Goal: Task Accomplishment & Management: Complete application form

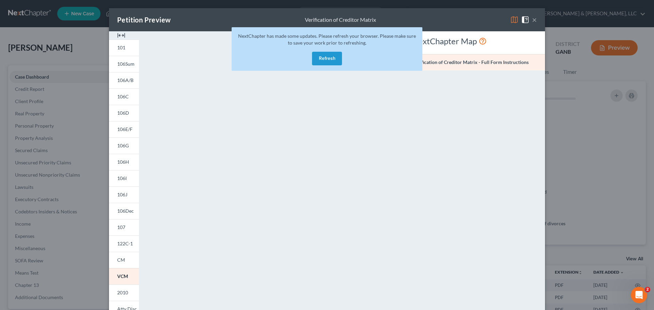
click at [564, 30] on div "Petition Preview Verification of Creditor Matrix × 101 106Sum 106A/B 106C 106D …" at bounding box center [327, 155] width 654 height 310
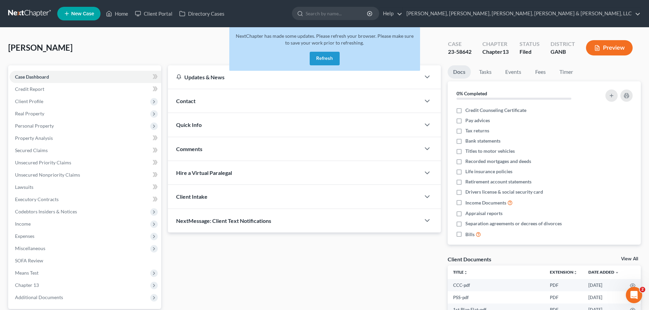
click at [379, 20] on form at bounding box center [335, 14] width 87 height 14
click at [368, 16] on input "search" at bounding box center [337, 13] width 62 height 13
click at [113, 11] on link "Home" at bounding box center [117, 13] width 29 height 12
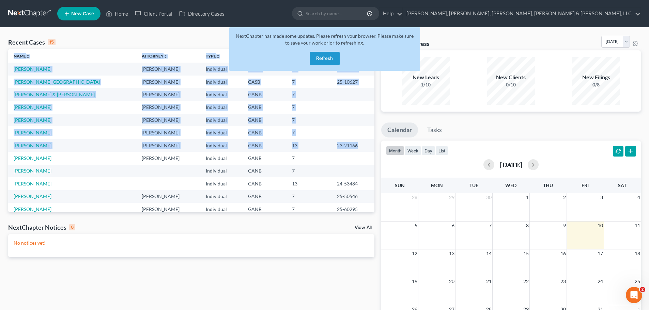
drag, startPoint x: 368, startPoint y: 140, endPoint x: 372, endPoint y: 150, distance: 11.3
click at [372, 150] on div "Name unfold_more expand_more expand_less Attorney unfold_more expand_more expan…" at bounding box center [191, 131] width 366 height 164
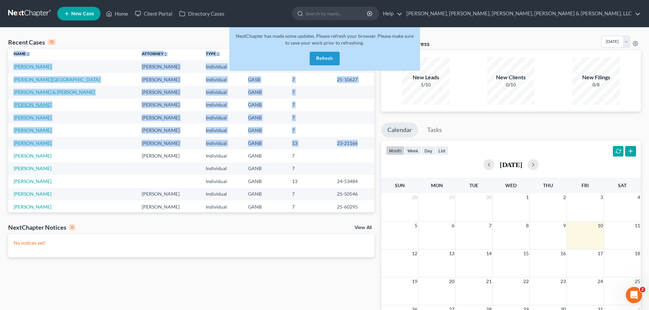
click at [34, 105] on link "[PERSON_NAME]" at bounding box center [33, 105] width 38 height 6
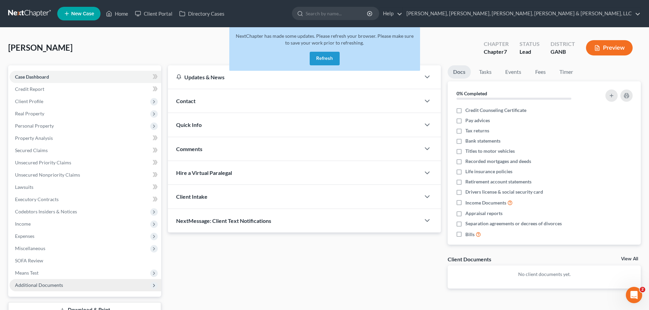
click at [26, 283] on span "Additional Documents" at bounding box center [39, 286] width 48 height 6
click at [39, 300] on span "Forms Library" at bounding box center [44, 298] width 30 height 6
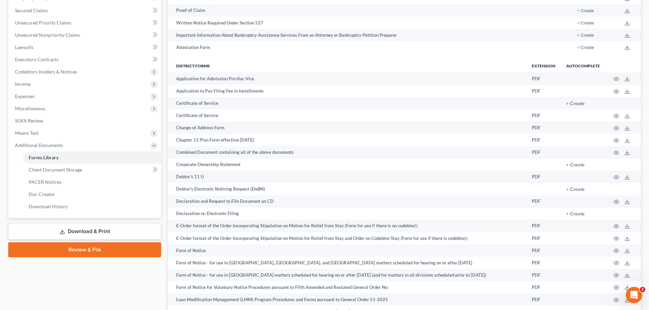
scroll to position [106, 0]
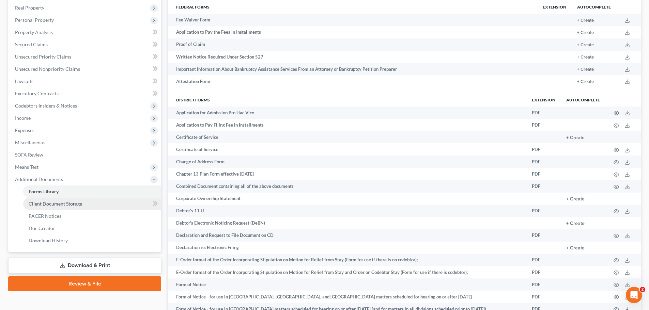
click at [54, 206] on span "Client Document Storage" at bounding box center [56, 204] width 54 height 6
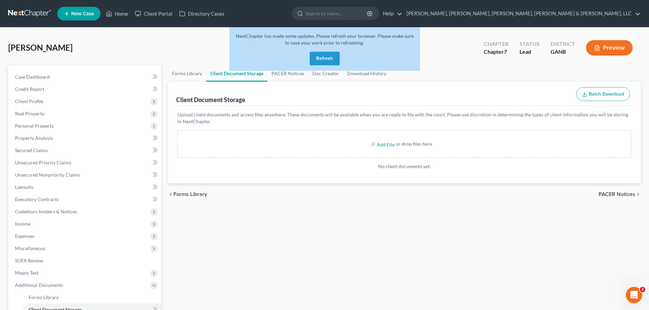
click at [281, 71] on div "NextChapter has made some updates. Please refresh your browser. Please make sur…" at bounding box center [324, 51] width 191 height 49
click at [282, 76] on link "PACER Notices" at bounding box center [288, 73] width 41 height 16
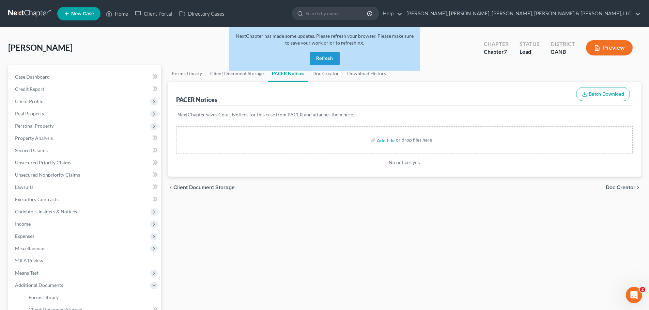
click at [337, 64] on button "Refresh" at bounding box center [325, 59] width 30 height 14
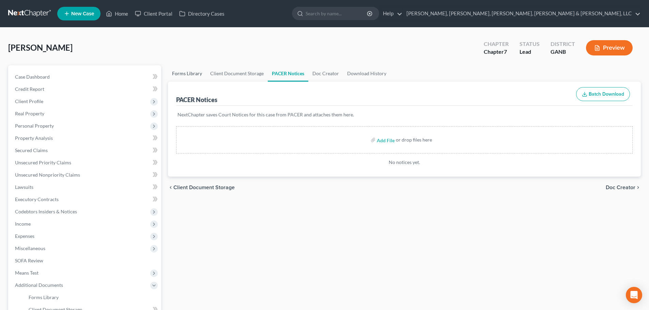
click at [189, 77] on link "Forms Library" at bounding box center [187, 73] width 38 height 16
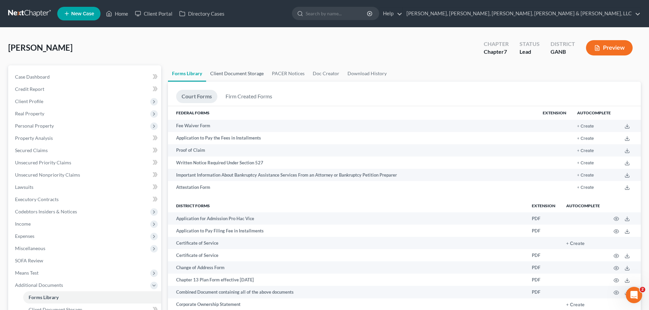
click at [210, 75] on link "Client Document Storage" at bounding box center [237, 73] width 62 height 16
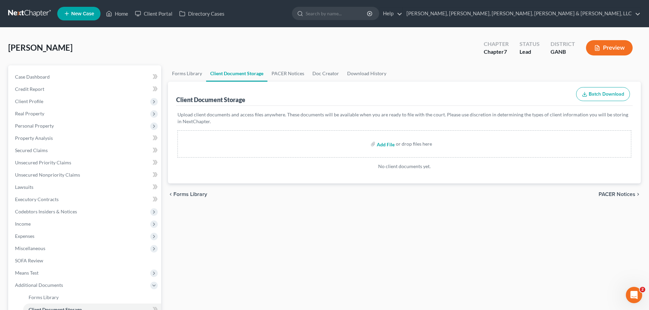
click at [380, 146] on input "file" at bounding box center [385, 144] width 16 height 12
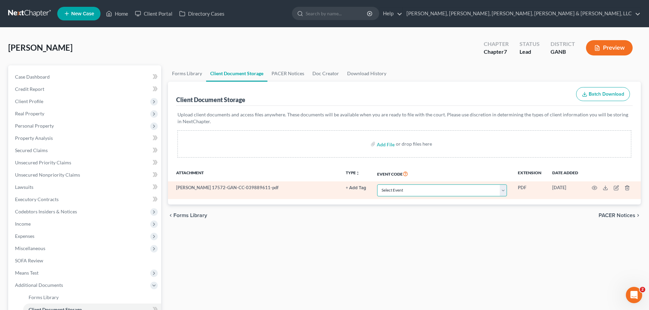
click at [430, 193] on select "Select Event 01 - Chapter 13 Plan - Initial Plan 02-Application to Pay Filing F…" at bounding box center [442, 191] width 130 height 12
select select "5"
click at [377, 185] on select "Select Event 01 - Chapter 13 Plan - Initial Plan 02-Application to Pay Filing F…" at bounding box center [442, 191] width 130 height 12
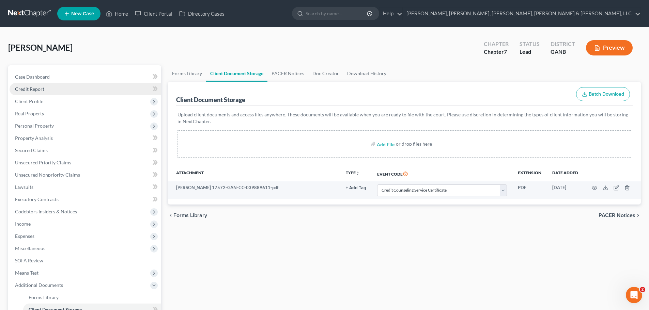
click at [49, 85] on link "Credit Report" at bounding box center [86, 89] width 152 height 12
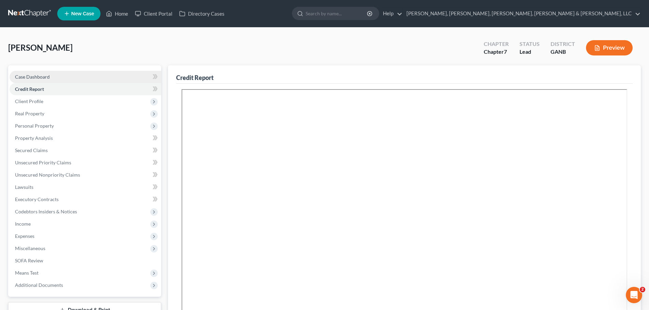
click at [48, 78] on span "Case Dashboard" at bounding box center [32, 77] width 35 height 6
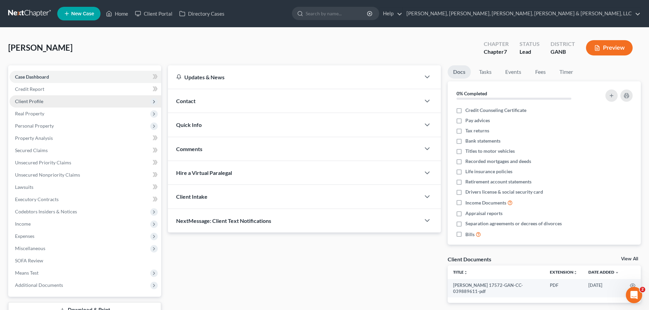
click at [87, 103] on span "Client Profile" at bounding box center [86, 101] width 152 height 12
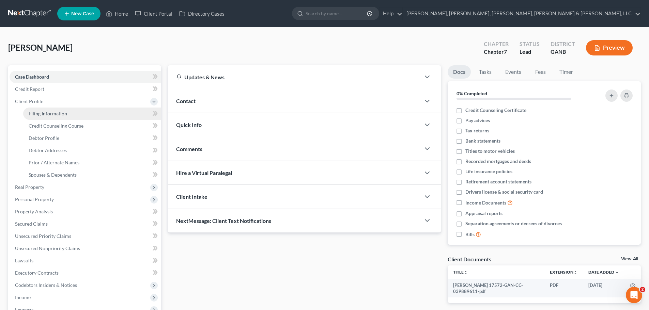
click at [88, 111] on link "Filing Information" at bounding box center [92, 114] width 138 height 12
select select "1"
select select "0"
select select "19"
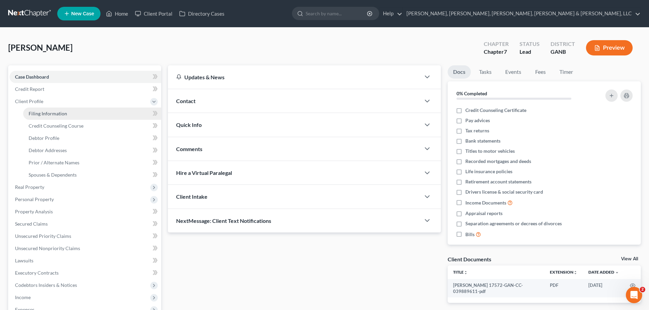
select select "5"
select select "10"
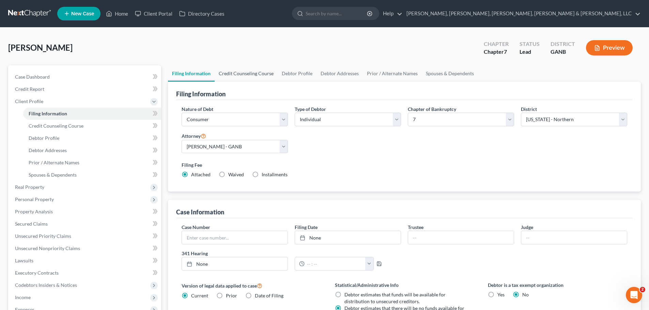
click at [248, 73] on link "Credit Counseling Course" at bounding box center [246, 73] width 63 height 16
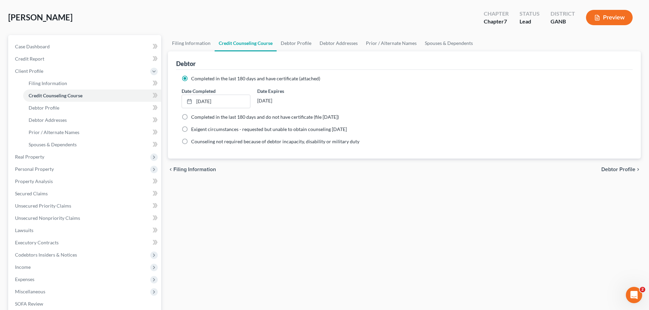
scroll to position [125, 0]
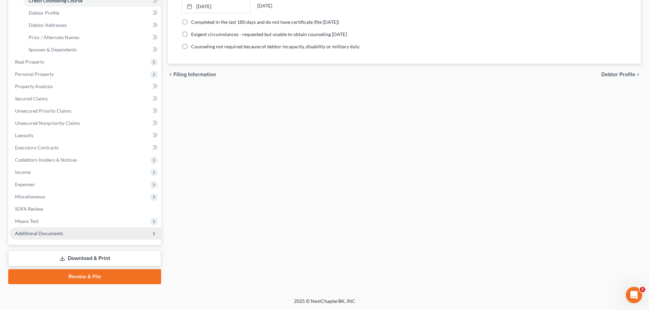
click at [87, 232] on span "Additional Documents" at bounding box center [86, 234] width 152 height 12
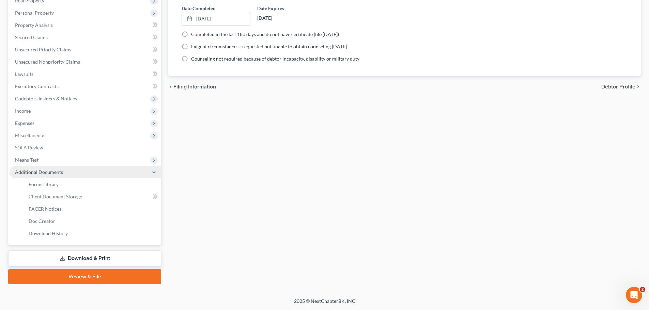
scroll to position [113, 0]
click at [64, 184] on link "Forms Library" at bounding box center [92, 185] width 138 height 12
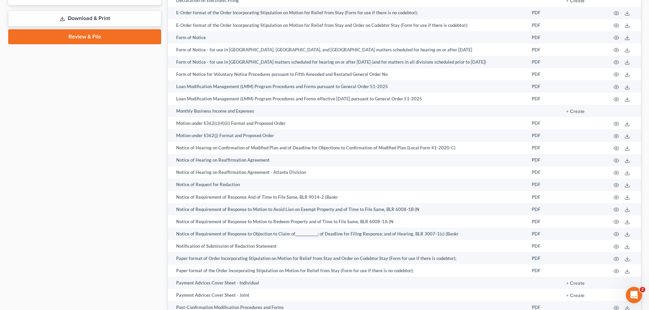
scroll to position [389, 0]
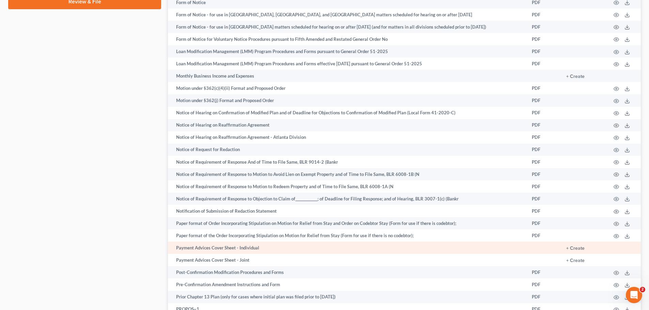
click at [572, 252] on td "+ Create" at bounding box center [583, 248] width 45 height 12
click at [573, 250] on button "+ Create" at bounding box center [575, 248] width 18 height 5
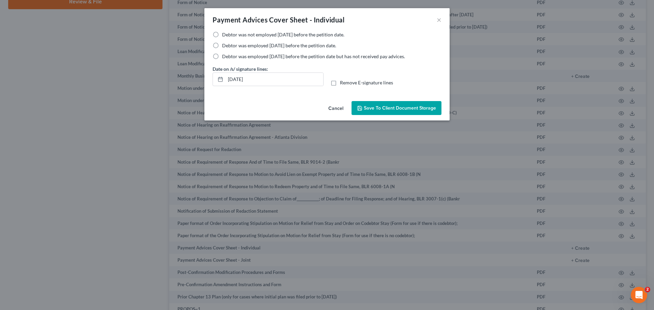
click at [336, 46] on span "Debtor was employed [DATE] before the petition date." at bounding box center [279, 46] width 114 height 6
click at [229, 46] on input "Debtor was employed [DATE] before the petition date." at bounding box center [227, 44] width 4 height 4
radio input "true"
click at [400, 106] on span "Save to Client Document Storage" at bounding box center [400, 108] width 72 height 6
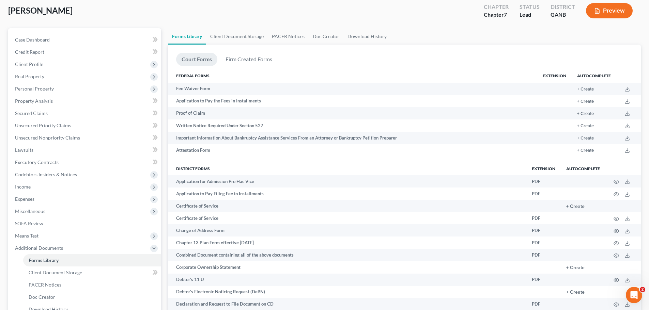
scroll to position [95, 0]
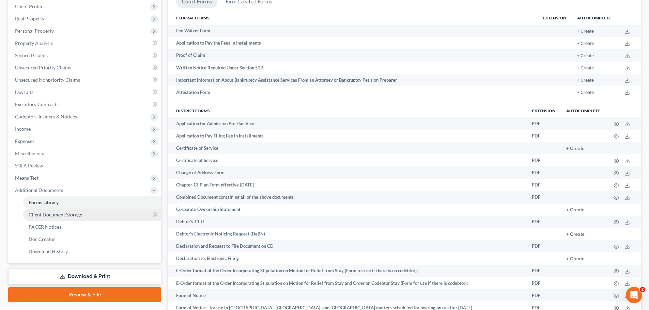
click at [78, 220] on link "Client Document Storage" at bounding box center [92, 215] width 138 height 12
select select "5"
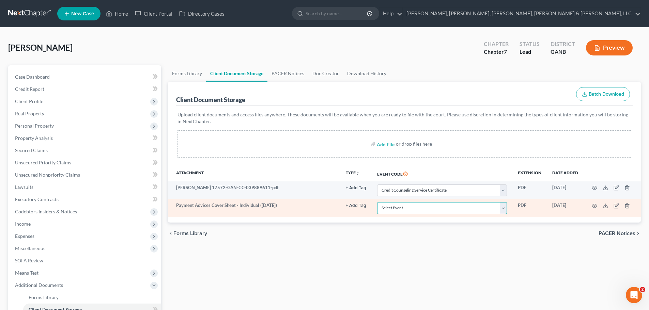
click at [498, 210] on select "Select Event 01 - Chapter 13 Plan - Initial Plan 02-Application to Pay Filing F…" at bounding box center [442, 208] width 130 height 12
click at [606, 208] on icon at bounding box center [606, 207] width 4 height 1
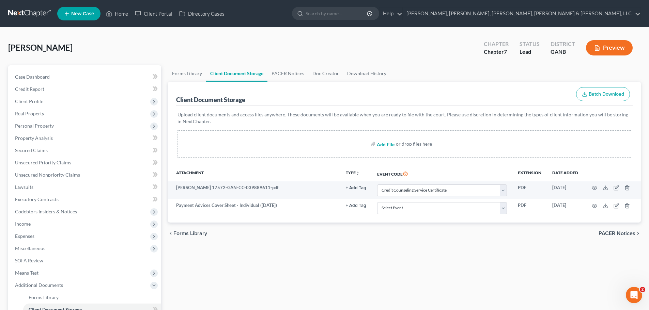
click at [392, 143] on input "file" at bounding box center [385, 144] width 16 height 12
type input "C:\fakepath\Alex Hafford Payment Advices.pdf"
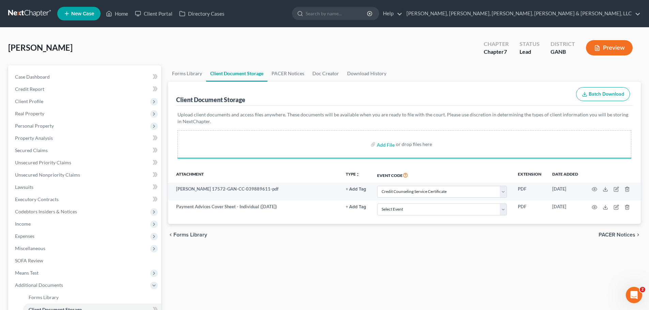
scroll to position [10, 0]
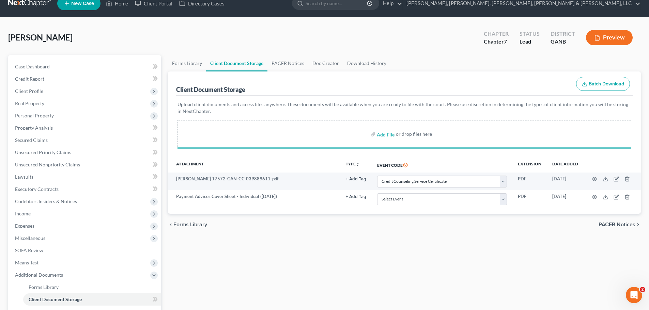
select select "5"
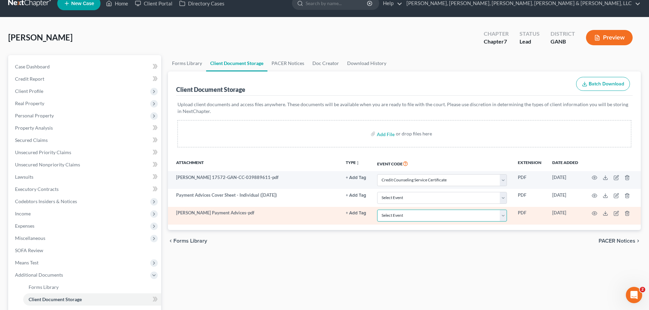
click at [421, 214] on select "Select Event 01 - Chapter 13 Plan - Initial Plan 02-Application to Pay Filing F…" at bounding box center [442, 216] width 130 height 12
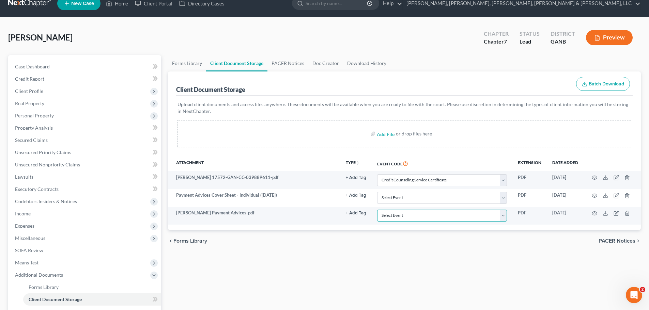
select select "35"
click at [377, 210] on select "Select Event 01 - Chapter 13 Plan - Initial Plan 02-Application to Pay Filing F…" at bounding box center [442, 216] width 130 height 12
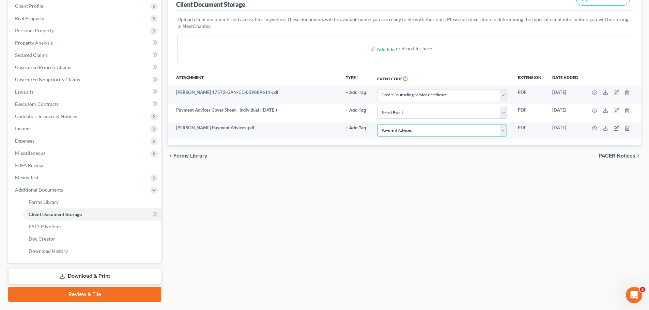
scroll to position [113, 0]
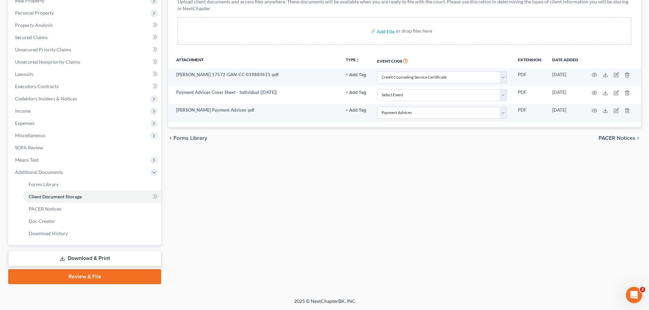
click at [119, 276] on link "Review & File" at bounding box center [84, 277] width 153 height 15
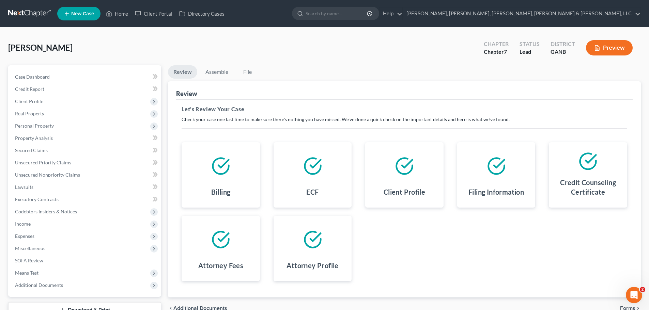
click at [221, 79] on li "Assemble" at bounding box center [217, 73] width 34 height 16
click at [220, 71] on link "Assemble" at bounding box center [217, 71] width 34 height 13
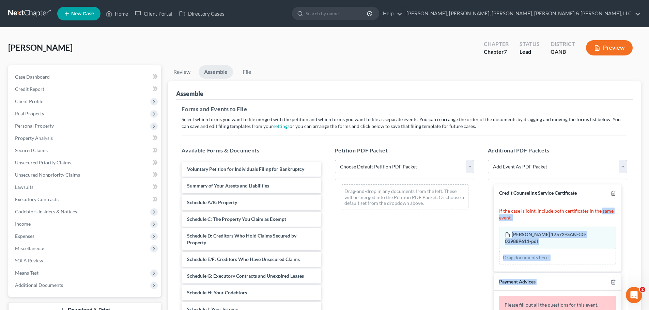
drag, startPoint x: 648, startPoint y: 209, endPoint x: 644, endPoint y: 252, distance: 43.2
click at [642, 281] on div "Hafford, Alex Upgraded Chapter Chapter 7 Status Lead District GANB Preview Peti…" at bounding box center [324, 222] width 649 height 388
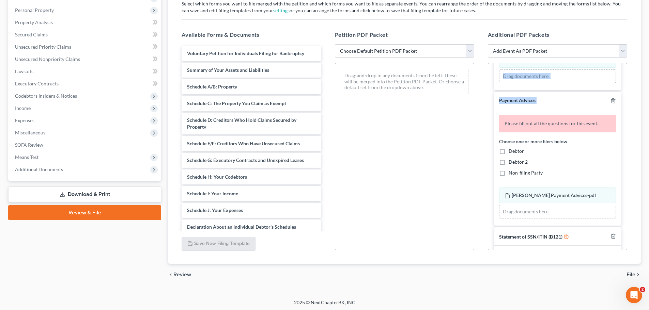
scroll to position [66, 0]
click at [522, 152] on span "Debtor" at bounding box center [516, 151] width 15 height 6
click at [516, 152] on input "Debtor" at bounding box center [514, 149] width 4 height 4
checkbox input "true"
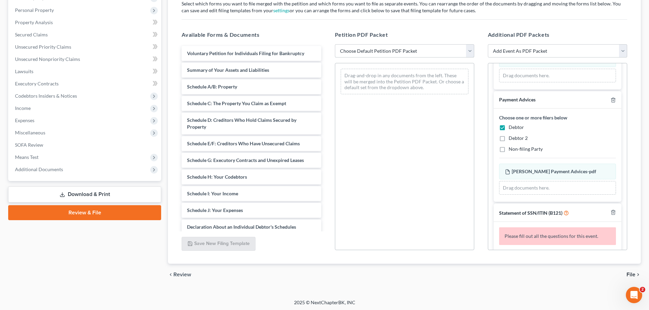
drag, startPoint x: 412, startPoint y: 50, endPoint x: 412, endPoint y: 54, distance: 3.8
click at [412, 50] on select "Choose Default Petition PDF Packet Complete Bankruptcy Petition (all forms and …" at bounding box center [404, 51] width 139 height 14
select select "0"
click at [335, 44] on select "Choose Default Petition PDF Packet Complete Bankruptcy Petition (all forms and …" at bounding box center [404, 51] width 139 height 14
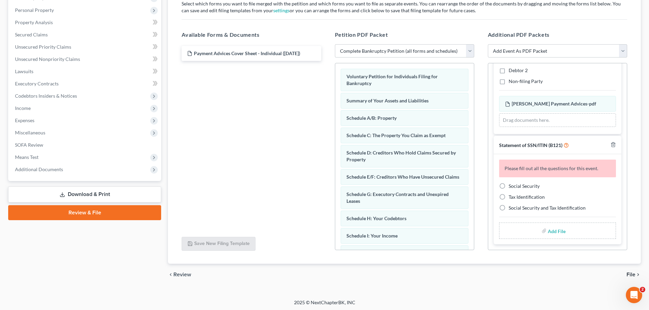
click at [512, 186] on span "Social Security" at bounding box center [524, 186] width 31 height 6
click at [512, 186] on input "Social Security" at bounding box center [514, 185] width 4 height 4
radio input "true"
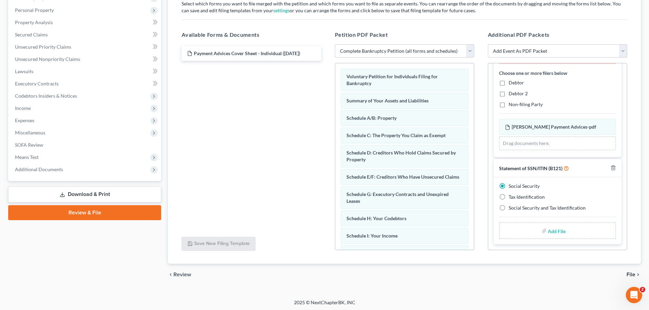
scroll to position [134, 0]
click at [548, 229] on input "file" at bounding box center [556, 231] width 16 height 12
type input "C:\fakepath\Alex Hafford b121.pdf"
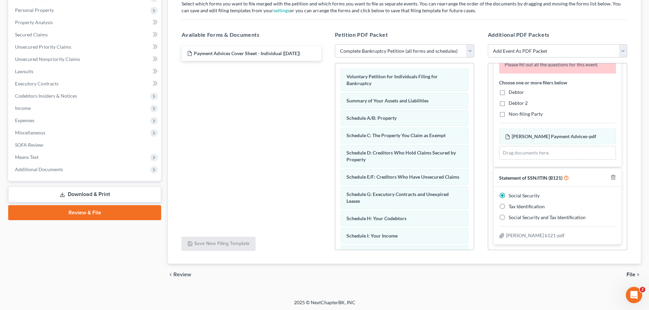
click at [515, 91] on span "Debtor" at bounding box center [516, 92] width 15 height 6
click at [515, 91] on input "Debtor" at bounding box center [514, 91] width 4 height 4
checkbox input "true"
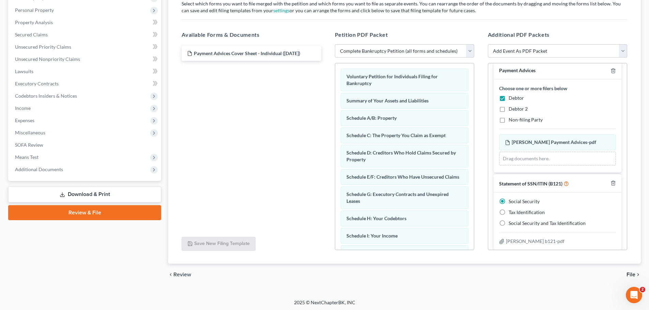
scroll to position [102, 0]
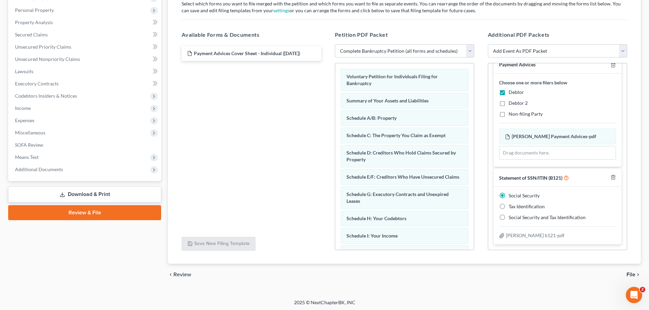
click at [636, 274] on icon "chevron_right" at bounding box center [638, 274] width 5 height 5
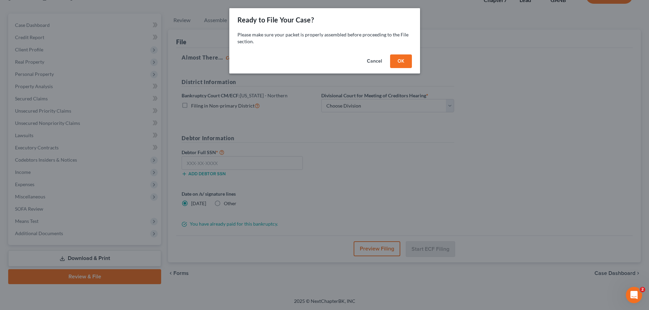
scroll to position [52, 0]
click at [404, 57] on button "OK" at bounding box center [404, 62] width 22 height 14
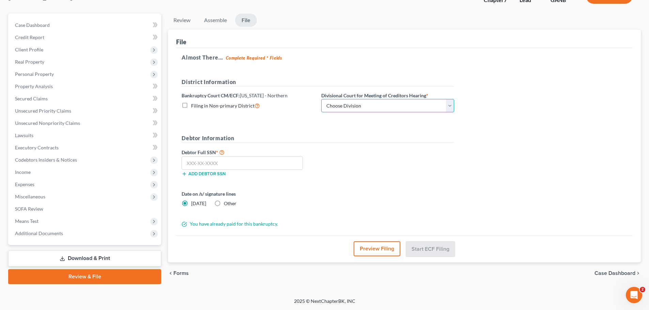
click at [409, 101] on select "Choose Division [GEOGRAPHIC_DATA] [GEOGRAPHIC_DATA] [GEOGRAPHIC_DATA] [GEOGRAPH…" at bounding box center [387, 106] width 133 height 14
click at [321, 99] on select "Choose Division [GEOGRAPHIC_DATA] [GEOGRAPHIC_DATA] [GEOGRAPHIC_DATA] [GEOGRAPH…" at bounding box center [387, 106] width 133 height 14
click at [409, 109] on select "Choose Division [GEOGRAPHIC_DATA] [GEOGRAPHIC_DATA] [GEOGRAPHIC_DATA] [GEOGRAPH…" at bounding box center [387, 106] width 133 height 14
select select "0"
click at [321, 99] on select "Choose Division [GEOGRAPHIC_DATA] [GEOGRAPHIC_DATA] [GEOGRAPHIC_DATA] [GEOGRAPH…" at bounding box center [387, 106] width 133 height 14
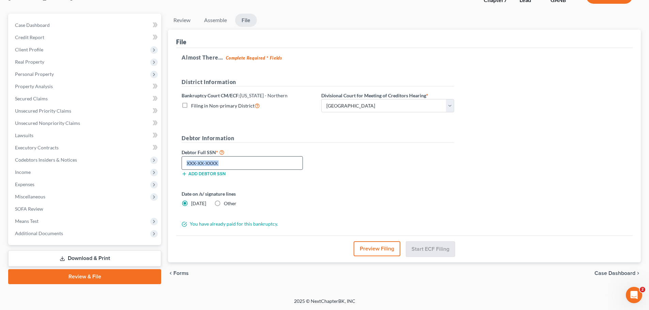
drag, startPoint x: 277, startPoint y: 170, endPoint x: 275, endPoint y: 158, distance: 12.4
click at [276, 165] on div "Debtor Full SSN * Add debtor SSN" at bounding box center [248, 162] width 140 height 29
click at [275, 158] on input "text" at bounding box center [242, 163] width 121 height 14
click at [276, 163] on input "text" at bounding box center [242, 163] width 121 height 14
drag, startPoint x: 256, startPoint y: 161, endPoint x: 247, endPoint y: 147, distance: 16.4
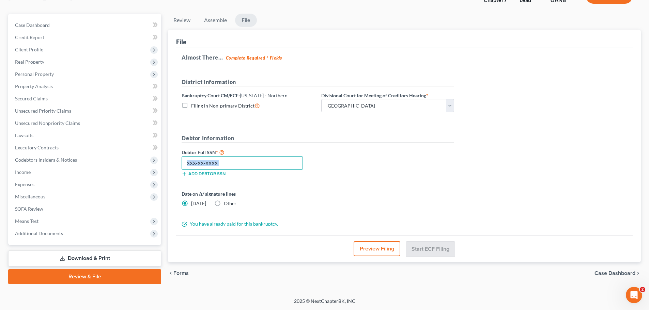
click at [256, 161] on input "text" at bounding box center [242, 163] width 121 height 14
click at [243, 168] on input "text" at bounding box center [242, 163] width 121 height 14
type input "439-39-9393"
click at [436, 244] on button "Start ECF Filing" at bounding box center [430, 249] width 49 height 15
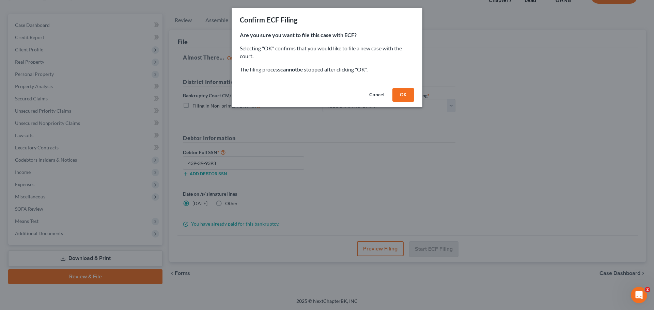
click at [403, 88] on div "Cancel OK" at bounding box center [327, 97] width 191 height 22
click at [410, 93] on button "OK" at bounding box center [404, 95] width 22 height 14
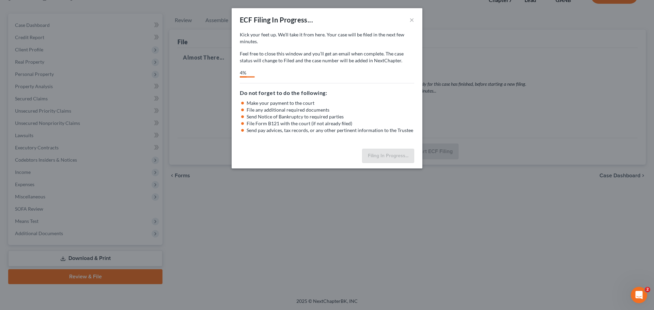
select select "0"
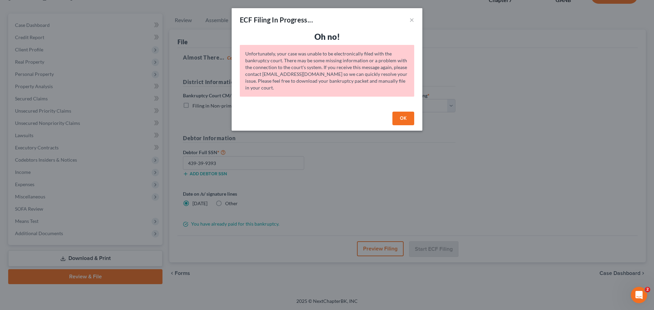
click at [406, 117] on button "OK" at bounding box center [404, 119] width 22 height 14
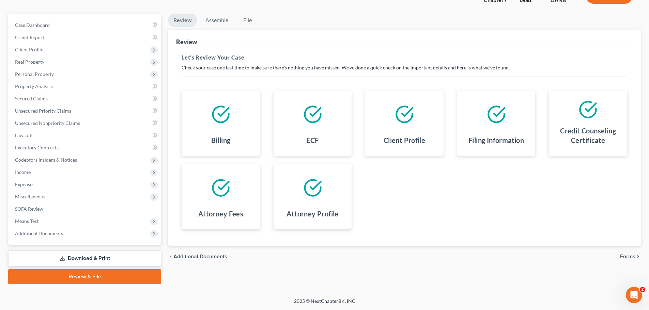
click at [59, 285] on div "Petition Navigation Case Dashboard Payments Invoices Payments Payments Credit R…" at bounding box center [324, 152] width 633 height 276
click at [58, 279] on link "Review & File" at bounding box center [84, 277] width 153 height 15
click at [212, 24] on link "Assemble" at bounding box center [217, 20] width 34 height 13
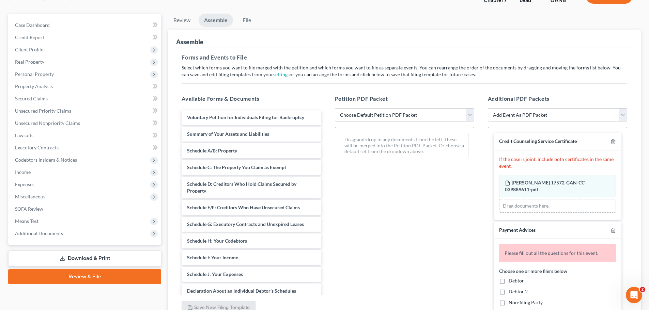
drag, startPoint x: 365, startPoint y: 113, endPoint x: 367, endPoint y: 118, distance: 5.0
click at [365, 113] on select "Choose Default Petition PDF Packet Complete Bankruptcy Petition (all forms and …" at bounding box center [404, 115] width 139 height 14
select select "0"
click at [335, 108] on select "Choose Default Petition PDF Packet Complete Bankruptcy Petition (all forms and …" at bounding box center [404, 115] width 139 height 14
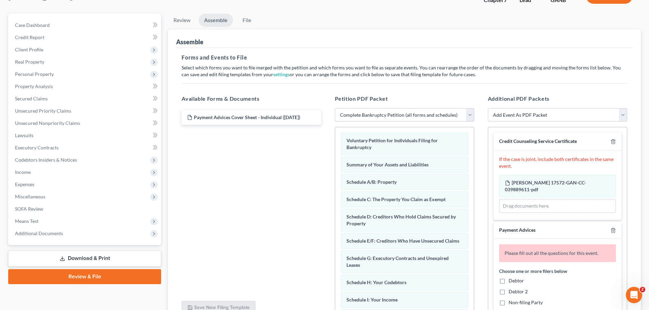
scroll to position [117, 0]
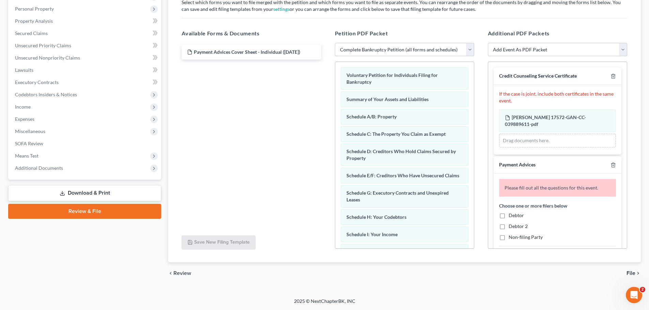
click at [513, 213] on span "Debtor" at bounding box center [516, 216] width 15 height 6
click at [513, 213] on input "Debtor" at bounding box center [514, 214] width 4 height 4
checkbox input "true"
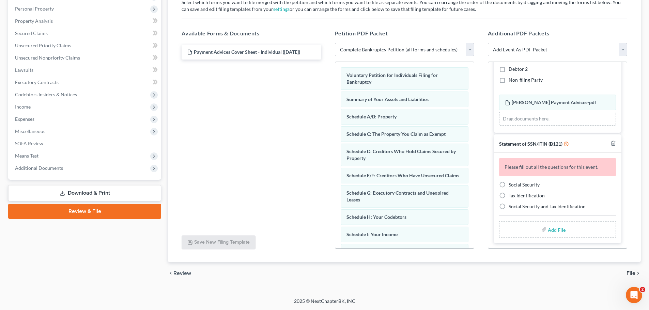
click at [530, 187] on span "Social Security" at bounding box center [524, 185] width 31 height 6
click at [516, 186] on input "Social Security" at bounding box center [514, 184] width 4 height 4
radio input "true"
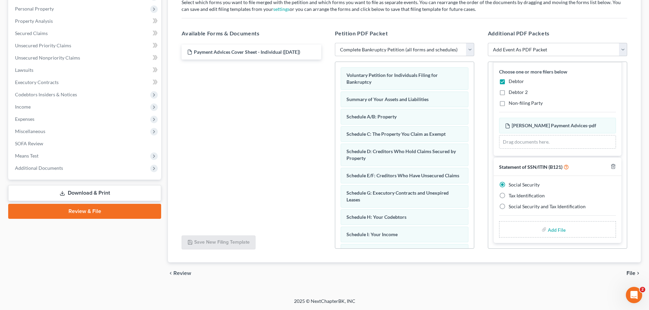
scroll to position [111, 0]
click at [548, 232] on input "file" at bounding box center [556, 230] width 16 height 12
type input "C:\fakepath\Alex Hafford b121.pdf"
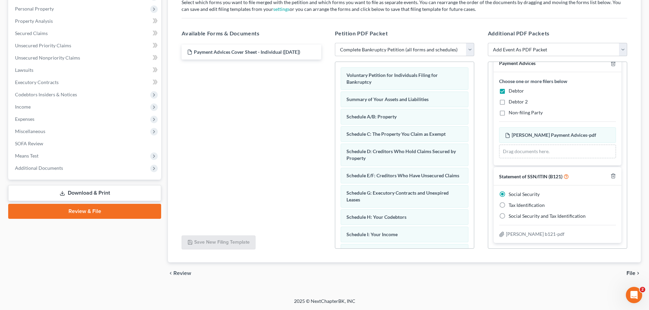
click at [634, 271] on span "File" at bounding box center [631, 273] width 9 height 5
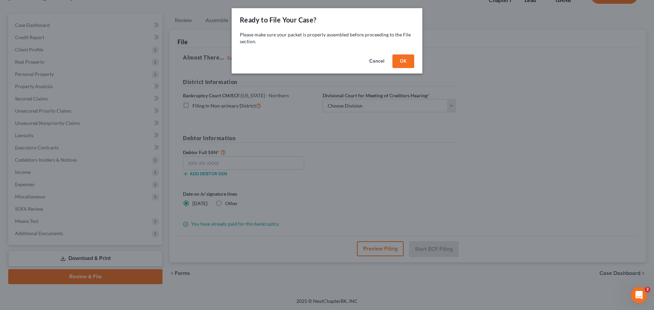
click at [405, 61] on button "OK" at bounding box center [404, 62] width 22 height 14
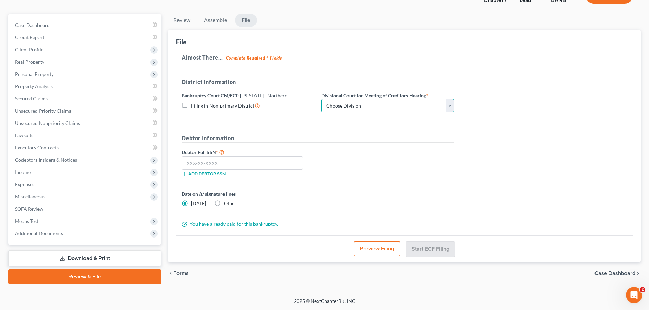
click at [377, 105] on select "Choose Division [GEOGRAPHIC_DATA] [GEOGRAPHIC_DATA] [GEOGRAPHIC_DATA] [GEOGRAPH…" at bounding box center [387, 106] width 133 height 14
select select "0"
click at [321, 99] on select "Choose Division [GEOGRAPHIC_DATA] [GEOGRAPHIC_DATA] [GEOGRAPHIC_DATA] [GEOGRAPH…" at bounding box center [387, 106] width 133 height 14
click at [226, 164] on input "text" at bounding box center [242, 163] width 121 height 14
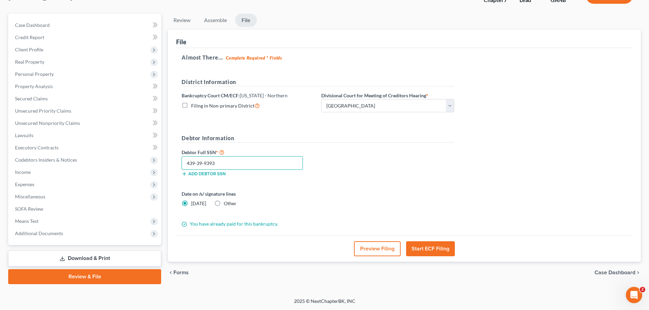
type input "439-39-9393"
click at [431, 248] on button "Start ECF Filing" at bounding box center [430, 249] width 49 height 15
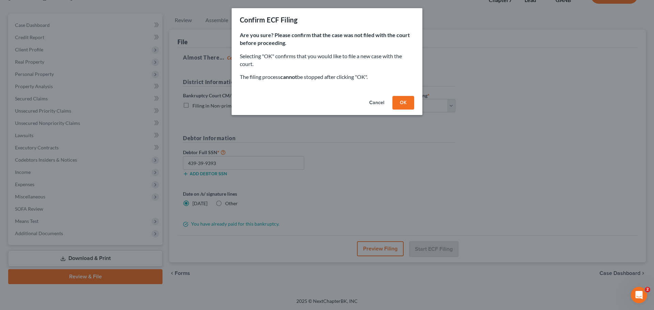
click at [410, 102] on button "OK" at bounding box center [404, 103] width 22 height 14
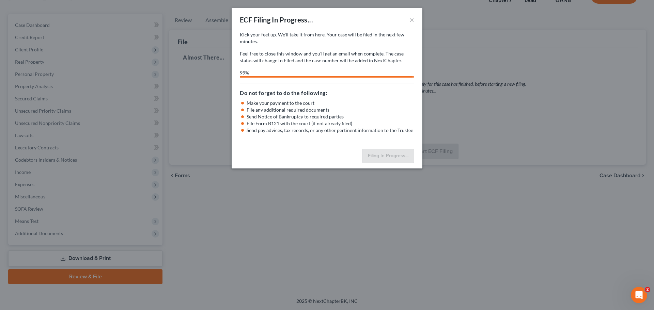
select select "0"
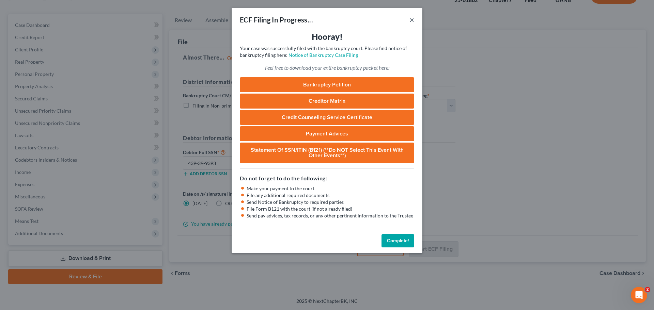
click at [411, 20] on button "×" at bounding box center [412, 20] width 5 height 8
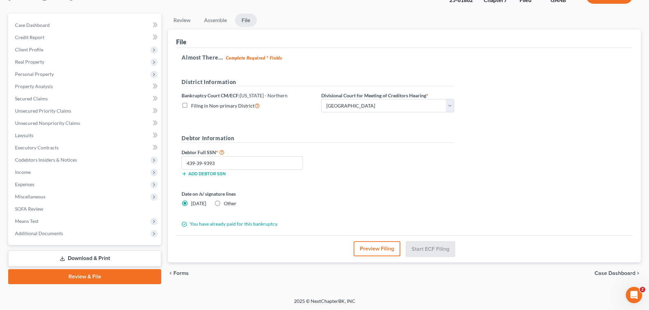
scroll to position [0, 0]
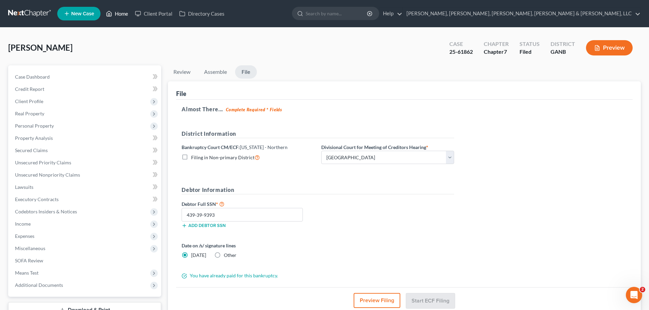
click at [126, 11] on link "Home" at bounding box center [117, 13] width 29 height 12
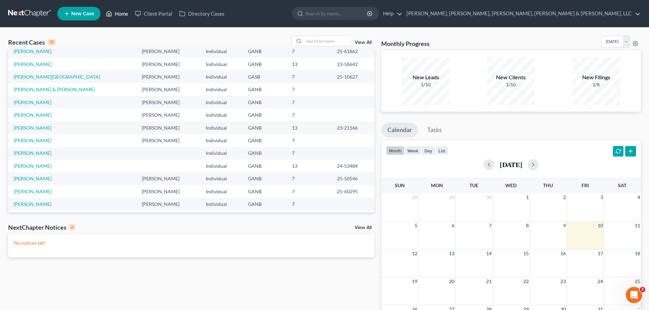
scroll to position [47, 0]
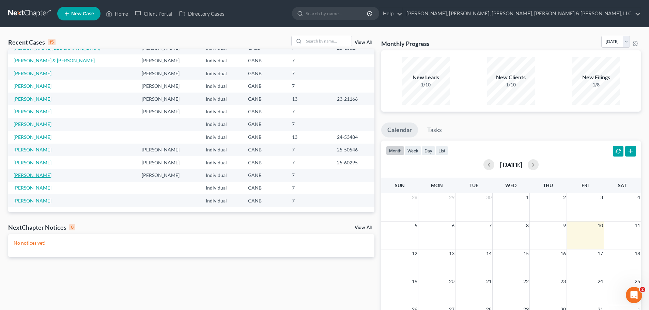
click at [34, 172] on link "[PERSON_NAME]" at bounding box center [33, 175] width 38 height 6
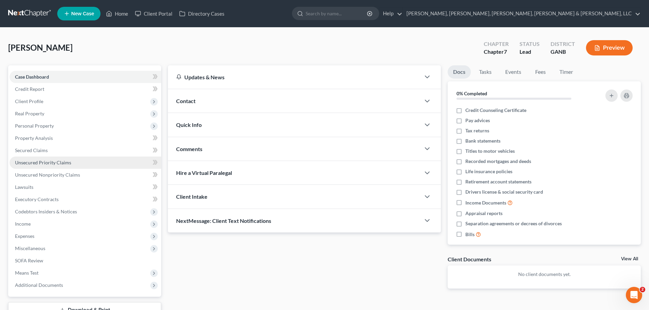
click at [95, 158] on link "Unsecured Priority Claims" at bounding box center [86, 163] width 152 height 12
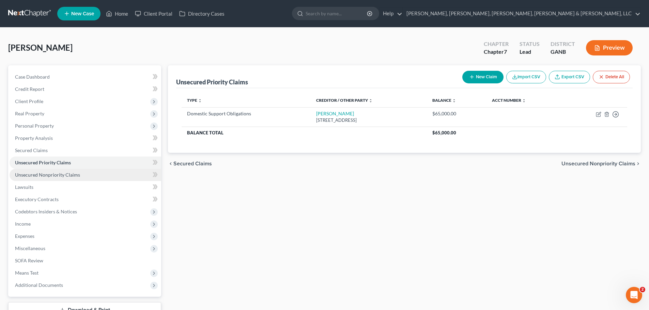
click at [96, 175] on link "Unsecured Nonpriority Claims" at bounding box center [86, 175] width 152 height 12
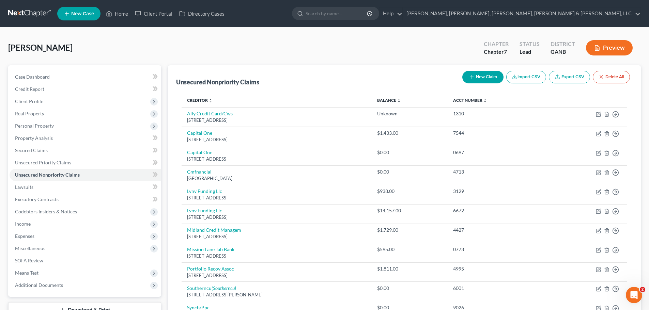
click at [469, 76] on icon "button" at bounding box center [471, 76] width 5 height 5
select select "0"
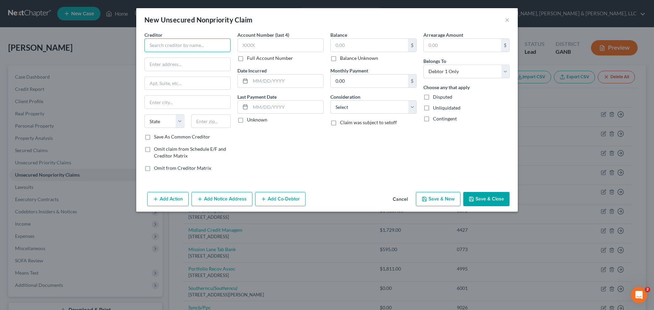
click at [175, 43] on input "text" at bounding box center [188, 46] width 86 height 14
type input "Wilber and Associates"
type input "210 Landmark Drive"
type input "Normal"
click at [165, 124] on select "State AL AK AR AZ CA CO CT DE DC FL GA GU HI ID IL IN IA KS KY LA ME MD MA MI M…" at bounding box center [165, 122] width 40 height 14
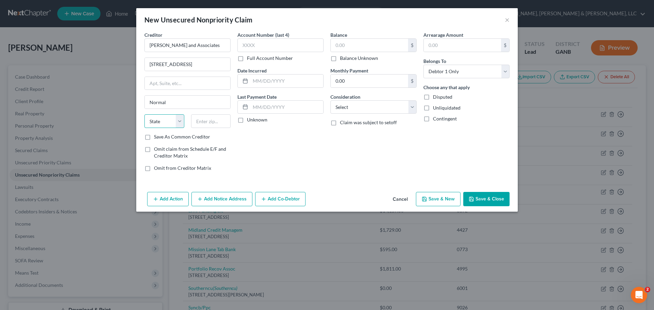
select select "14"
click at [145, 115] on select "State AL AK AR AZ CA CO CT DE DC FL GA GU HI ID IL IN IA KS KY LA ME MD MA MI M…" at bounding box center [165, 122] width 40 height 14
click at [202, 122] on input "text" at bounding box center [211, 122] width 40 height 14
type input "61761"
click at [347, 81] on input "0.00" at bounding box center [369, 81] width 77 height 13
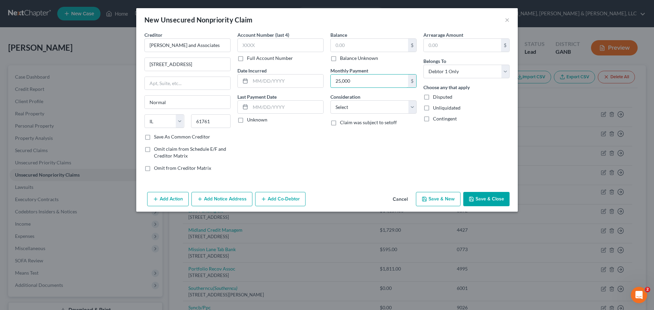
type input "25,000"
click at [491, 203] on button "Save & Close" at bounding box center [487, 199] width 46 height 14
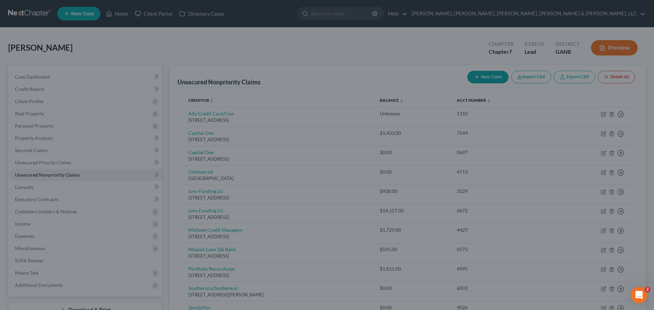
type input "0.00"
type input "25,000.00"
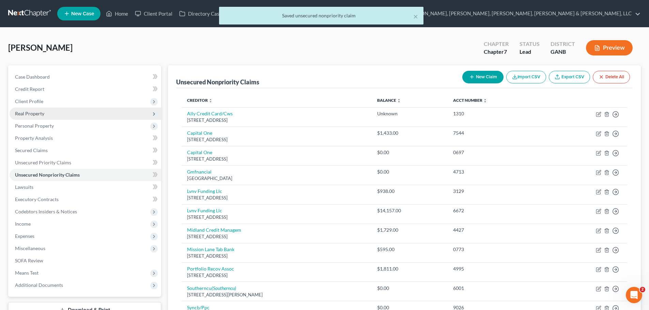
click at [60, 118] on span "Real Property" at bounding box center [86, 114] width 152 height 12
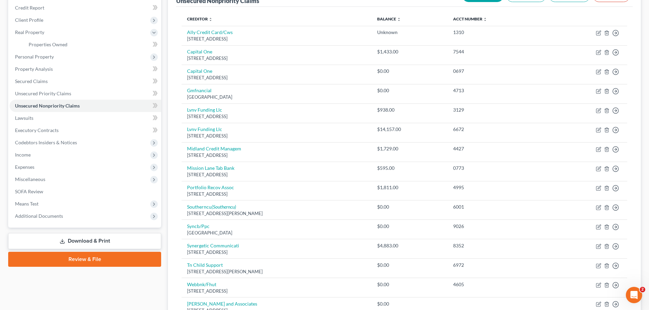
scroll to position [118, 0]
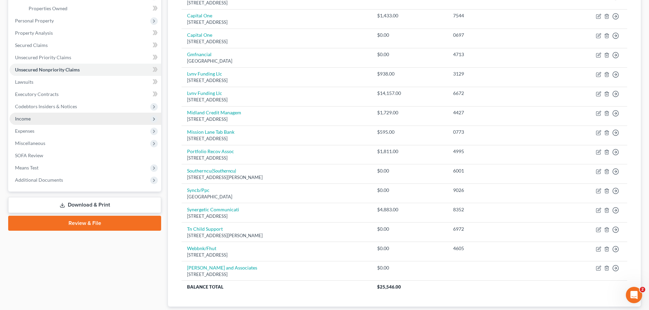
click at [58, 115] on span "Income" at bounding box center [86, 119] width 152 height 12
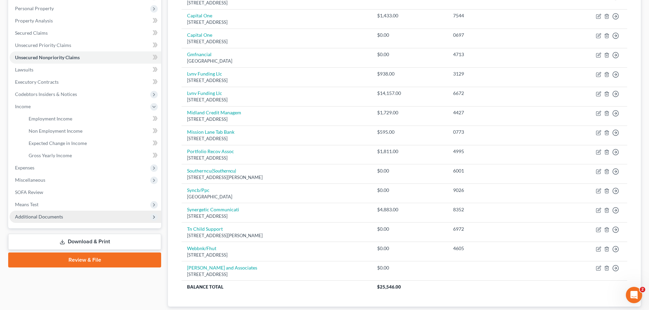
click at [51, 216] on span "Additional Documents" at bounding box center [39, 217] width 48 height 6
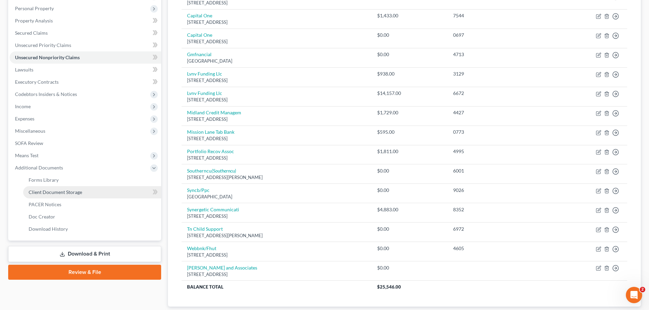
click at [52, 194] on span "Client Document Storage" at bounding box center [56, 192] width 54 height 6
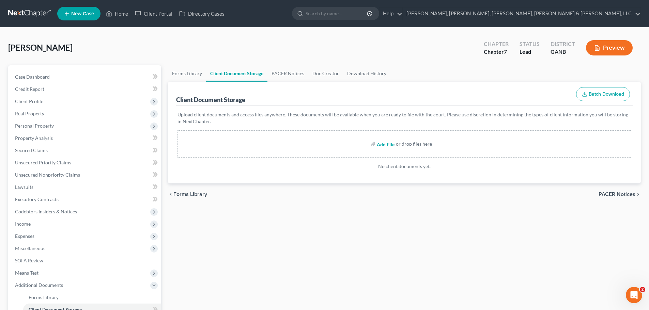
click at [391, 142] on input "file" at bounding box center [385, 144] width 16 height 12
type input "C:\fakepath\Allen, Benny D 17572-GAN-CC-039837887.pdf"
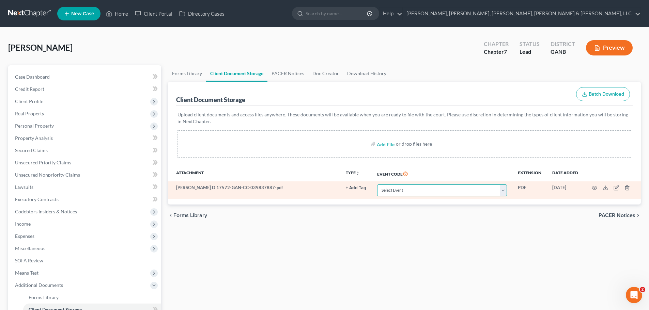
click at [423, 192] on select "Select Event 01 - Chapter 13 Plan - Initial Plan 02-Application to Pay Filing F…" at bounding box center [442, 191] width 130 height 12
select select "5"
click at [377, 185] on select "Select Event 01 - Chapter 13 Plan - Initial Plan 02-Application to Pay Filing F…" at bounding box center [442, 191] width 130 height 12
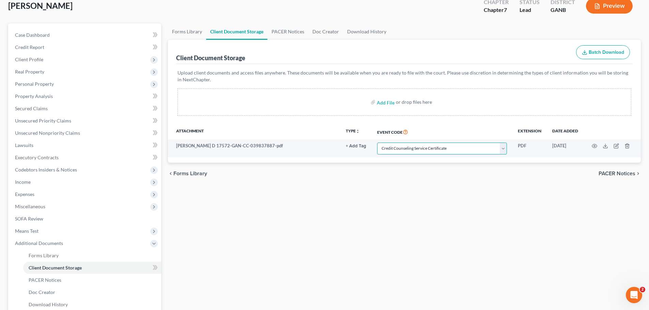
scroll to position [78, 0]
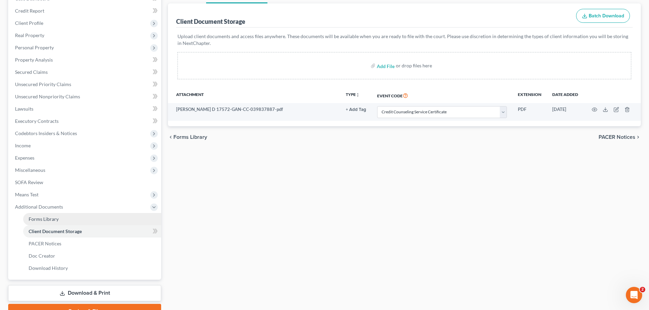
click at [105, 218] on link "Forms Library" at bounding box center [92, 219] width 138 height 12
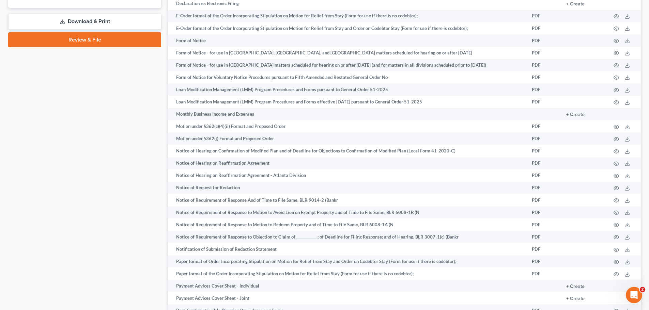
scroll to position [363, 0]
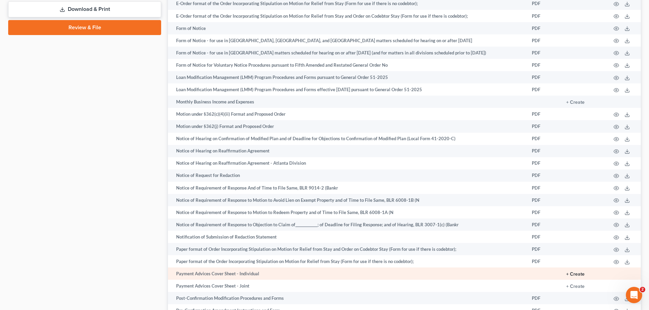
click at [569, 275] on button "+ Create" at bounding box center [575, 274] width 18 height 5
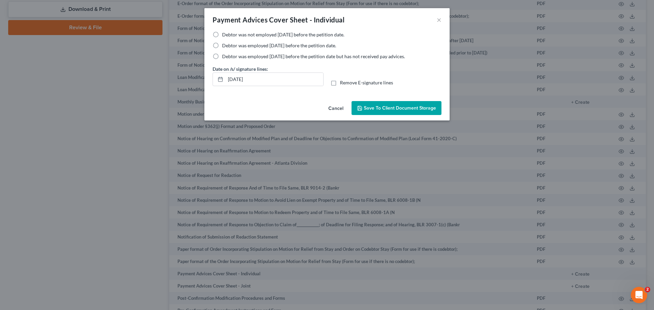
click at [335, 50] on div "Debtor was not employed within 60 days before the petition date. Debtor was emp…" at bounding box center [327, 45] width 229 height 29
click at [299, 49] on div "Debtor was not employed within 60 days before the petition date. Debtor was emp…" at bounding box center [327, 45] width 229 height 29
click at [297, 47] on span "Debtor was employed [DATE] before the petition date." at bounding box center [279, 46] width 114 height 6
click at [229, 47] on input "Debtor was employed [DATE] before the petition date." at bounding box center [227, 44] width 4 height 4
radio input "true"
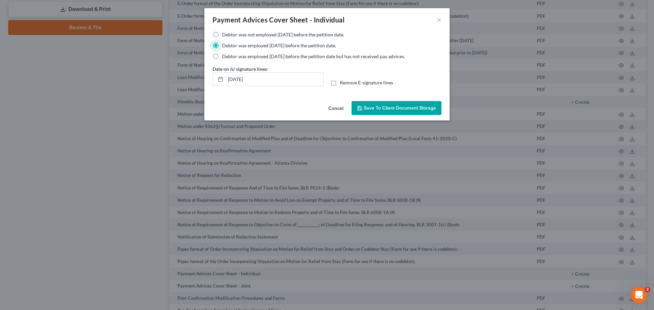
click at [427, 111] on span "Save to Client Document Storage" at bounding box center [400, 108] width 72 height 6
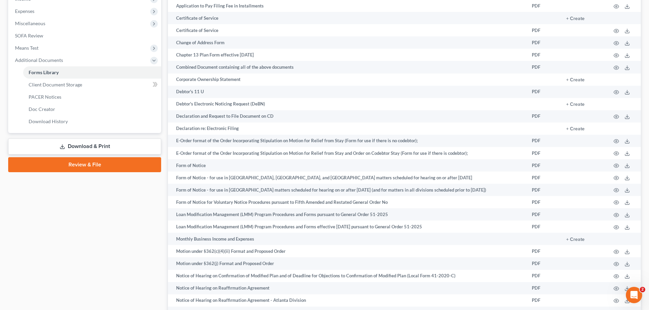
scroll to position [160, 0]
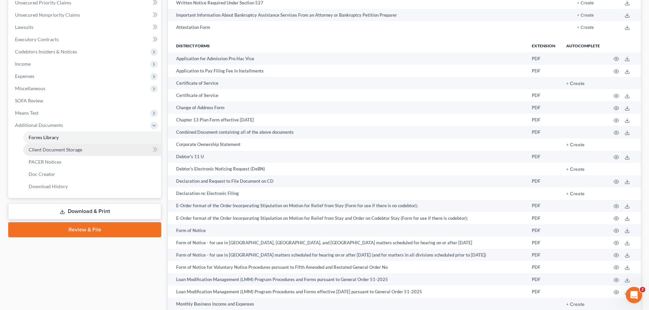
click at [71, 148] on span "Client Document Storage" at bounding box center [56, 150] width 54 height 6
select select "5"
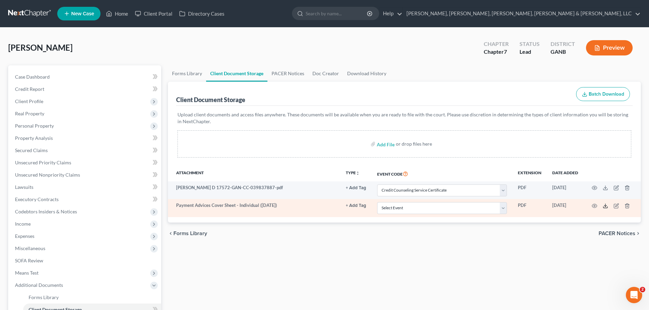
click at [606, 206] on line at bounding box center [606, 205] width 0 height 3
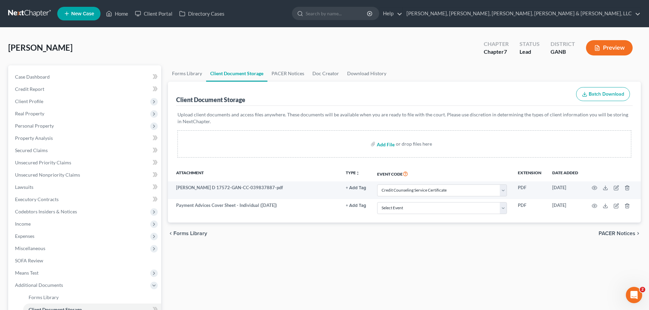
click at [390, 146] on input "file" at bounding box center [385, 144] width 16 height 12
type input "C:\fakepath\Benny Allen Payment Advices.pdf"
select select "5"
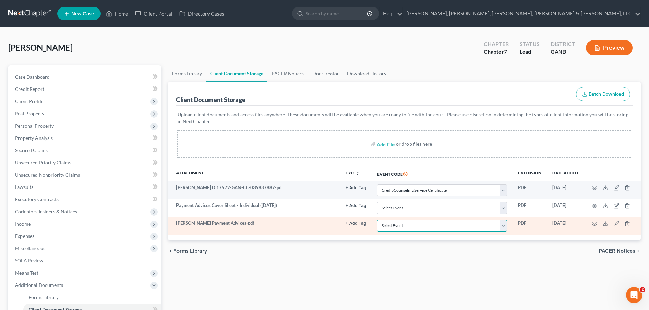
click at [482, 230] on select "Select Event 01 - Chapter 13 Plan - Initial Plan 02-Application to Pay Filing F…" at bounding box center [442, 226] width 130 height 12
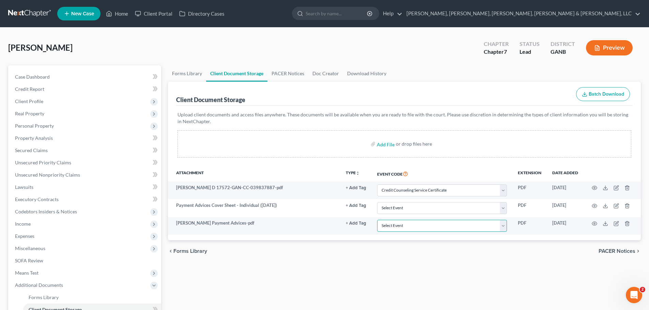
select select "35"
click at [377, 220] on select "Select Event 01 - Chapter 13 Plan - Initial Plan 02-Application to Pay Filing F…" at bounding box center [442, 226] width 130 height 12
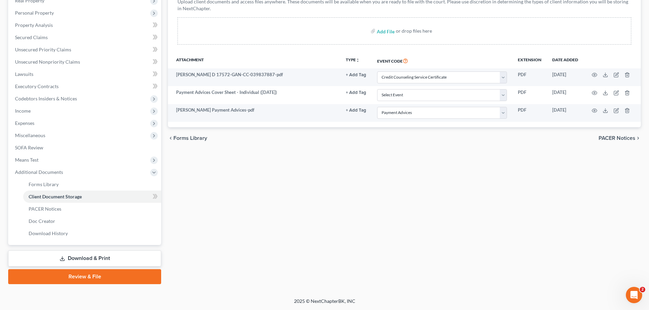
click at [145, 279] on link "Review & File" at bounding box center [84, 277] width 153 height 15
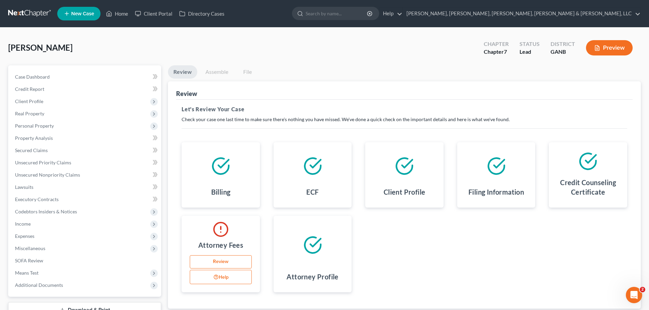
click at [231, 267] on link "Review" at bounding box center [221, 263] width 62 height 14
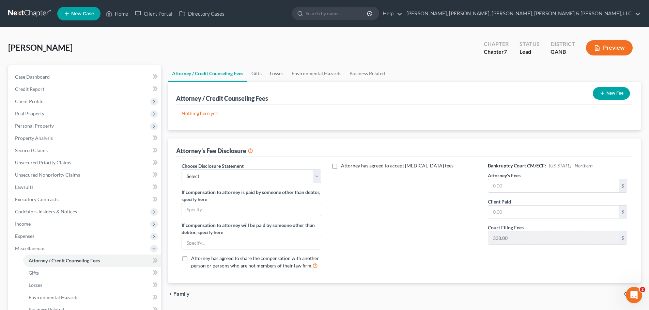
click at [284, 155] on div "Attorney's Fee Disclosure" at bounding box center [404, 148] width 457 height 18
click at [273, 189] on label "If compensation to attorney is paid by someone other than debtor, specify here" at bounding box center [251, 196] width 139 height 14
click at [272, 181] on select "Select Ch13 with added services - Main ($350 down) Ch. 7 - Main [PERSON_NAME] C…" at bounding box center [251, 177] width 139 height 14
select select "1"
click at [182, 170] on select "Select Ch13 with added services - Main ($350 down) Ch. 7 - Main [PERSON_NAME] C…" at bounding box center [251, 177] width 139 height 14
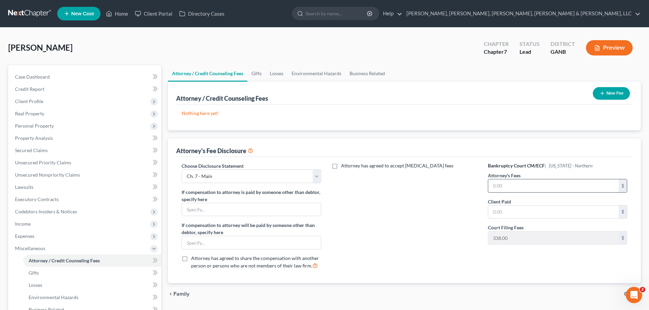
click at [541, 188] on input "text" at bounding box center [553, 186] width 131 height 13
type input "1,250"
click at [408, 224] on div "Attorney has agreed to accept [MEDICAL_DATA] fees" at bounding box center [404, 219] width 153 height 113
click at [605, 92] on button "New Fee" at bounding box center [611, 93] width 37 height 13
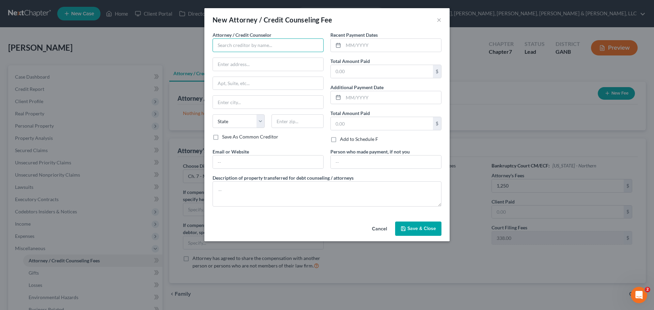
click at [229, 43] on input "text" at bounding box center [268, 46] width 111 height 14
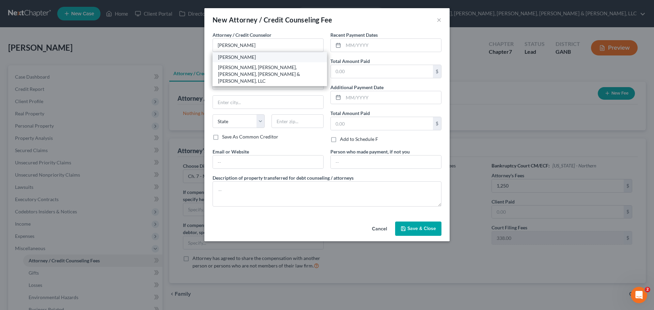
click at [240, 54] on div "[PERSON_NAME]" at bounding box center [270, 57] width 104 height 7
type input "[PERSON_NAME]"
type input "[STREET_ADDRESS]"
type input "Suite 800"
type input "[GEOGRAPHIC_DATA]"
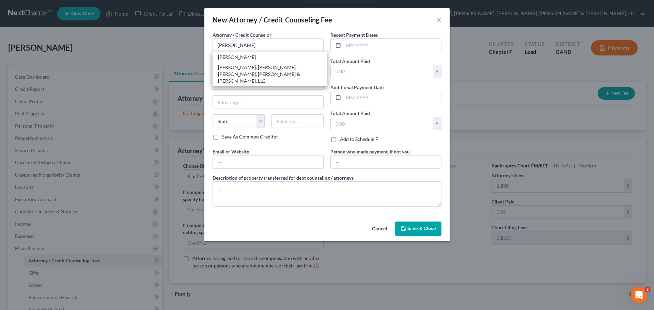
select select "10"
type input "30345"
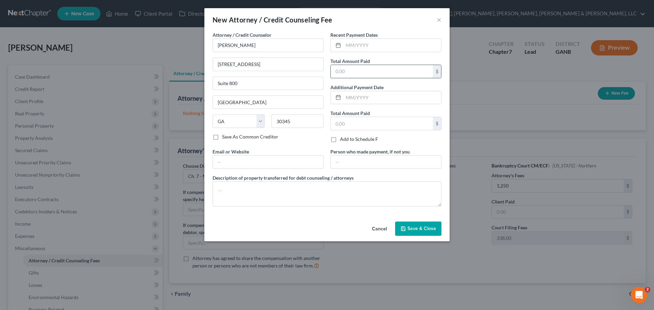
click at [394, 73] on input "text" at bounding box center [382, 71] width 102 height 13
type input "1,250"
click at [431, 226] on span "Save & Close" at bounding box center [422, 229] width 29 height 6
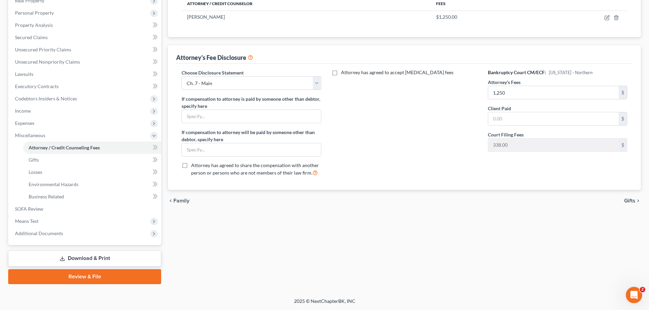
click at [140, 279] on link "Review & File" at bounding box center [84, 277] width 153 height 15
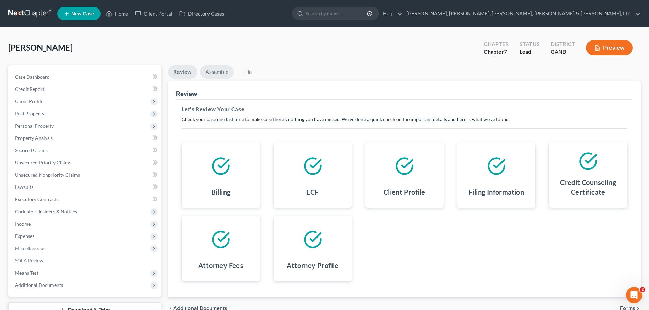
click at [218, 73] on link "Assemble" at bounding box center [217, 71] width 34 height 13
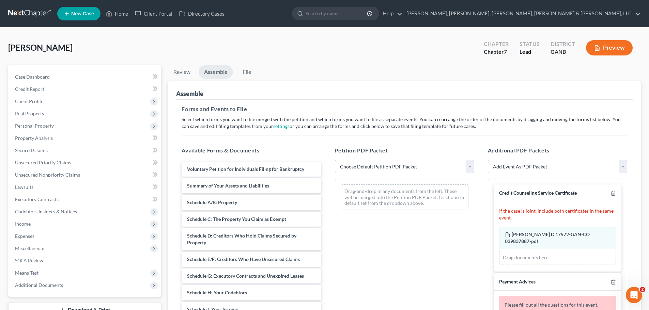
click at [426, 160] on select "Choose Default Petition PDF Packet Complete Bankruptcy Petition (all forms and …" at bounding box center [404, 167] width 139 height 14
click at [426, 163] on select "Choose Default Petition PDF Packet Complete Bankruptcy Petition (all forms and …" at bounding box center [404, 167] width 139 height 14
click at [424, 165] on select "Choose Default Petition PDF Packet Complete Bankruptcy Petition (all forms and …" at bounding box center [404, 167] width 139 height 14
select select "0"
click at [335, 160] on select "Choose Default Petition PDF Packet Complete Bankruptcy Petition (all forms and …" at bounding box center [404, 167] width 139 height 14
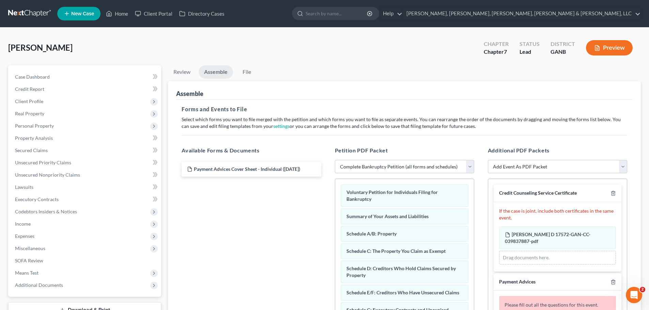
click at [533, 178] on div "Additional PDF Packets Add Event As PDF Packet 02-Application to Pay Filing Fee…" at bounding box center [557, 256] width 153 height 231
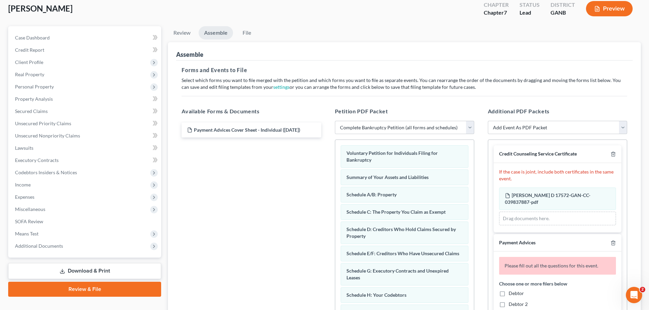
scroll to position [112, 0]
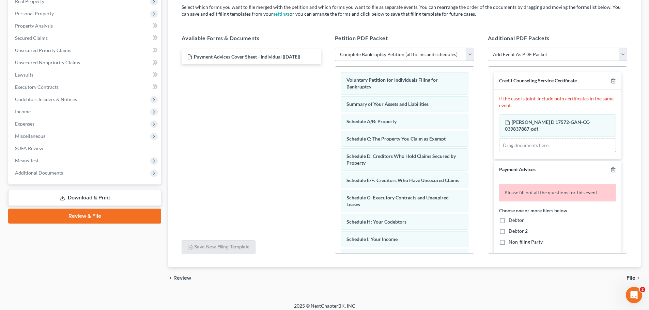
click at [514, 226] on div "Debtor Debtor 2 Non-filing Party" at bounding box center [557, 231] width 117 height 29
click at [511, 223] on span "Debtor" at bounding box center [516, 220] width 15 height 6
click at [509, 221] on label "Debtor" at bounding box center [516, 220] width 15 height 7
click at [512, 221] on input "Debtor" at bounding box center [514, 219] width 4 height 4
checkbox input "true"
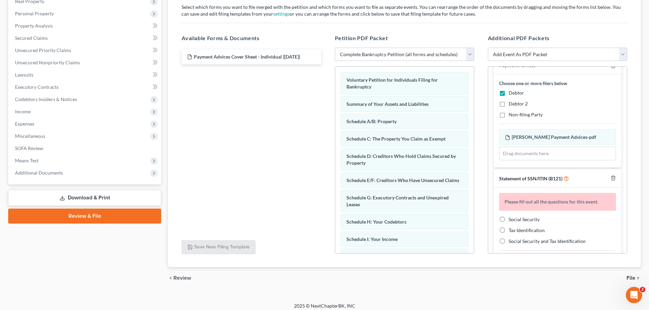
scroll to position [134, 0]
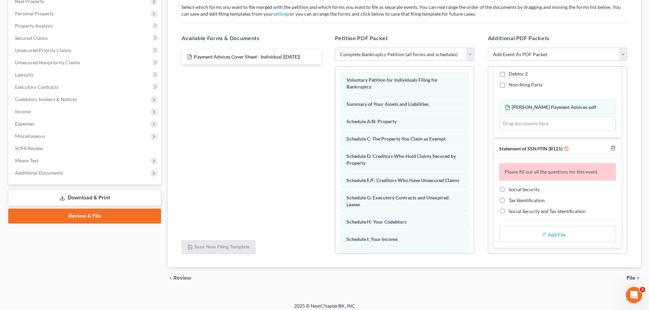
click at [509, 188] on label "Social Security" at bounding box center [524, 189] width 31 height 7
click at [512, 188] on input "Social Security" at bounding box center [514, 188] width 4 height 4
radio input "true"
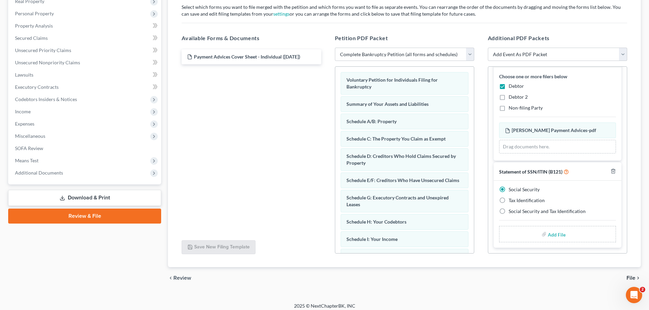
scroll to position [111, 0]
click at [531, 235] on div "Add File" at bounding box center [557, 234] width 117 height 16
click at [558, 236] on input "file" at bounding box center [556, 234] width 16 height 12
type input "C:\fakepath\Benny Allen b121.pdf"
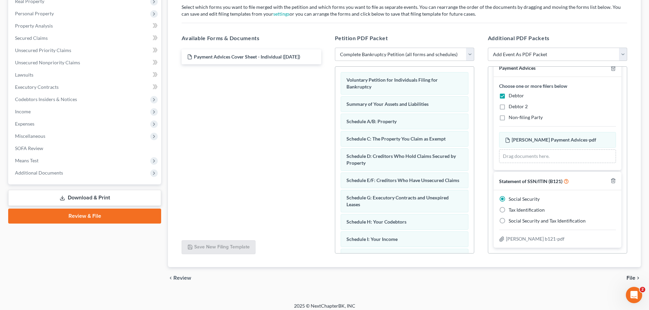
click at [629, 276] on span "File" at bounding box center [631, 278] width 9 height 5
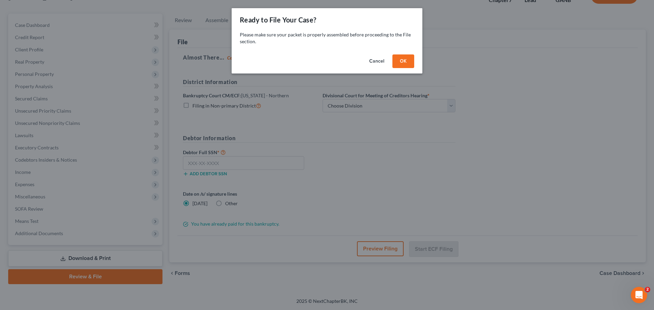
click at [407, 61] on button "OK" at bounding box center [404, 62] width 22 height 14
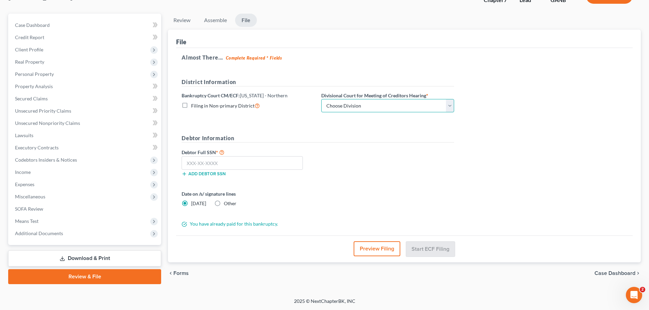
click at [405, 100] on select "Choose Division [GEOGRAPHIC_DATA] [GEOGRAPHIC_DATA] [GEOGRAPHIC_DATA] [GEOGRAPH…" at bounding box center [387, 106] width 133 height 14
select select "0"
click at [321, 99] on select "Choose Division [GEOGRAPHIC_DATA] [GEOGRAPHIC_DATA] [GEOGRAPHIC_DATA] [GEOGRAPH…" at bounding box center [387, 106] width 133 height 14
click at [252, 167] on input "text" at bounding box center [242, 163] width 121 height 14
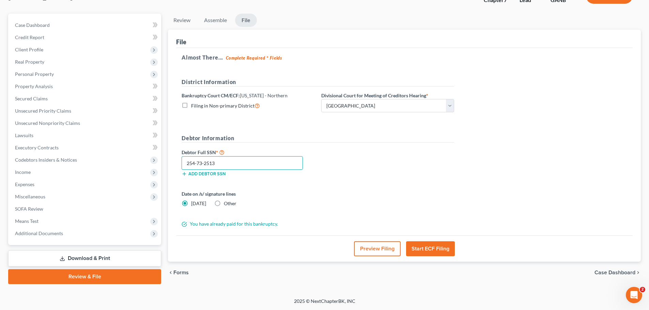
type input "254-73-2513"
click at [437, 243] on button "Start ECF Filing" at bounding box center [430, 249] width 49 height 15
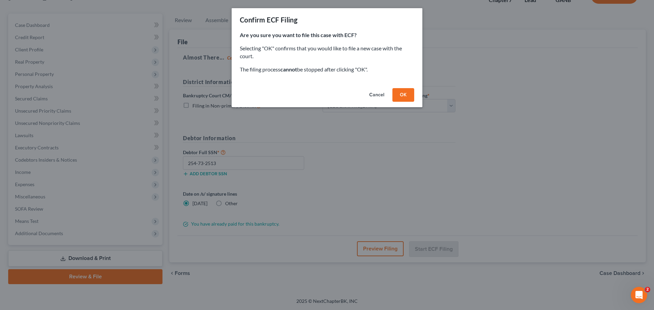
click at [399, 106] on div "Cancel OK" at bounding box center [327, 97] width 191 height 22
click at [398, 101] on button "OK" at bounding box center [404, 95] width 22 height 14
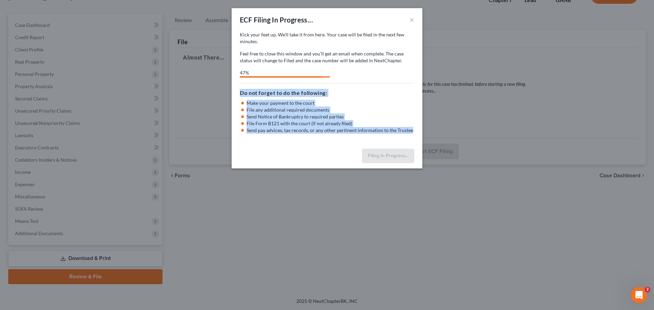
drag, startPoint x: 0, startPoint y: 80, endPoint x: 0, endPoint y: 154, distance: 74.6
click at [1, 154] on div "ECF Filing In Progress... × Kick your feet up. We’ll take it from here. Your ca…" at bounding box center [327, 155] width 654 height 310
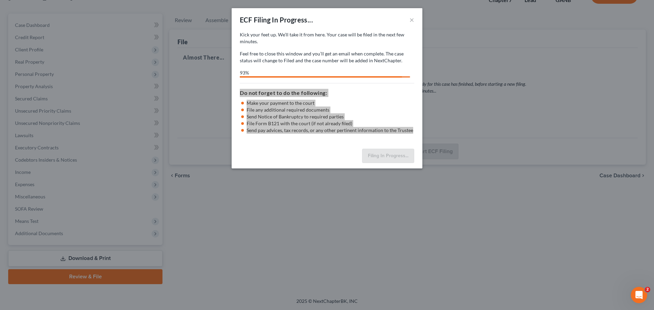
select select "0"
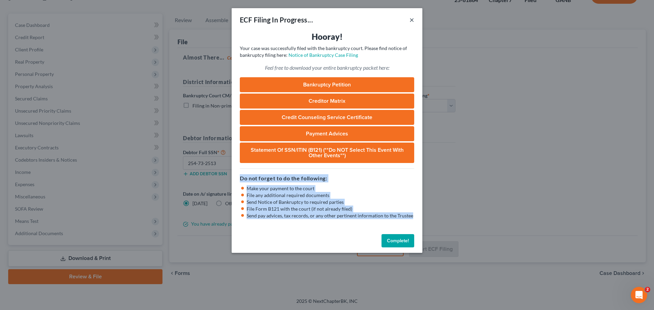
click at [413, 19] on button "×" at bounding box center [412, 20] width 5 height 8
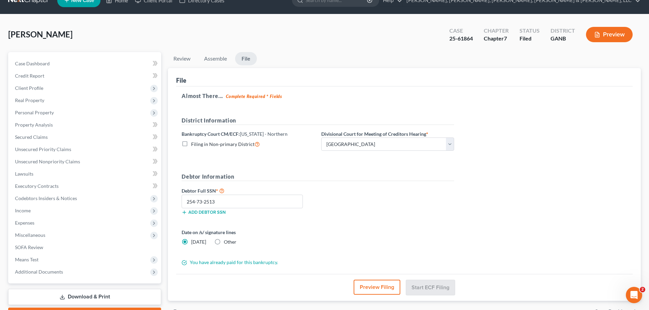
scroll to position [0, 0]
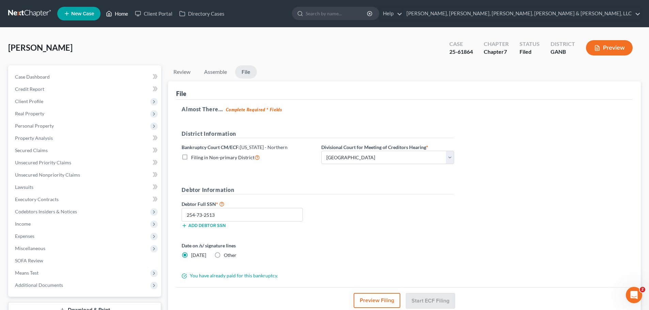
drag, startPoint x: 119, startPoint y: 14, endPoint x: 121, endPoint y: 11, distance: 3.5
click at [119, 14] on link "Home" at bounding box center [117, 13] width 29 height 12
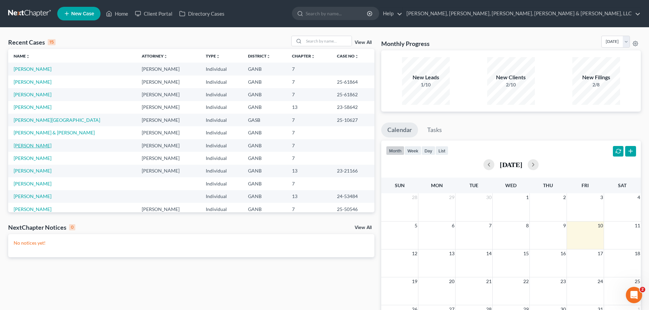
click at [34, 146] on link "[PERSON_NAME]" at bounding box center [33, 146] width 38 height 6
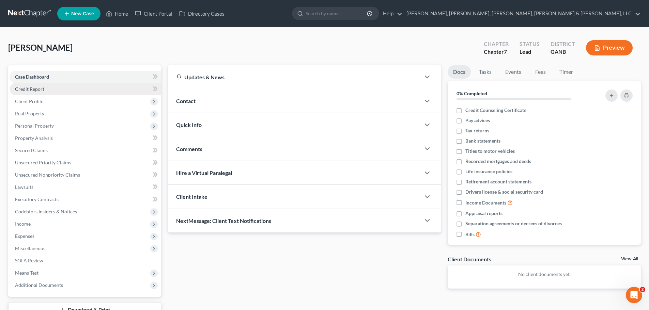
click at [58, 91] on link "Credit Report" at bounding box center [86, 89] width 152 height 12
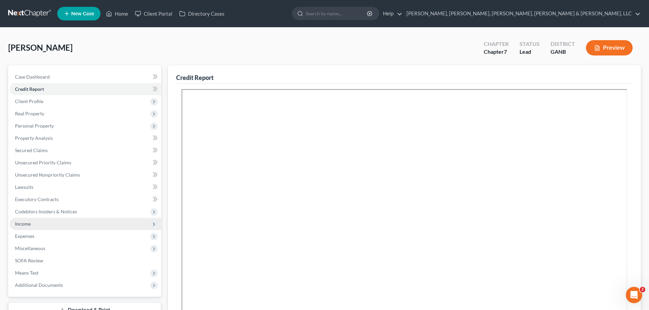
click at [54, 223] on span "Income" at bounding box center [86, 224] width 152 height 12
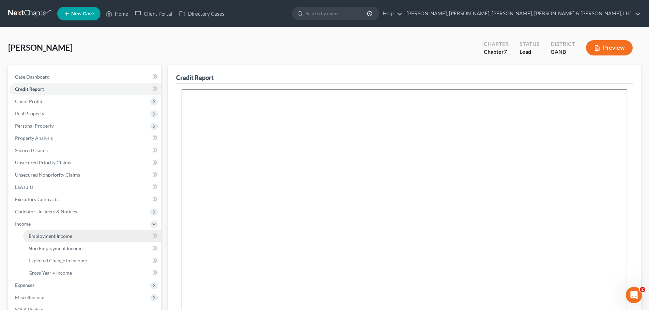
click at [55, 233] on span "Employment Income" at bounding box center [51, 236] width 44 height 6
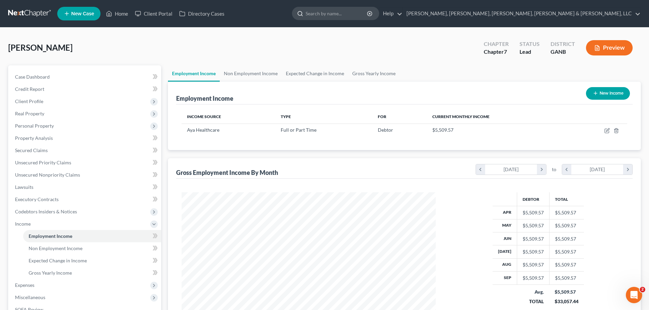
click at [368, 9] on input "search" at bounding box center [337, 13] width 62 height 13
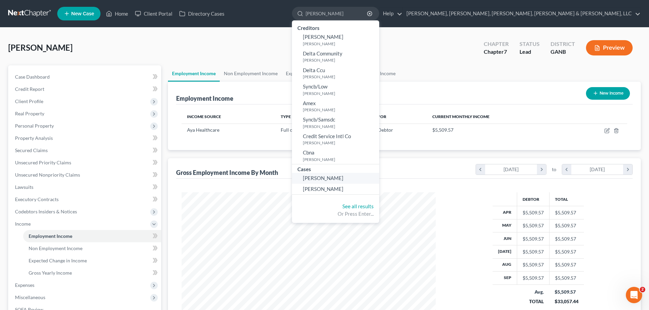
type input "janice"
click at [379, 177] on link "[PERSON_NAME]" at bounding box center [335, 178] width 87 height 11
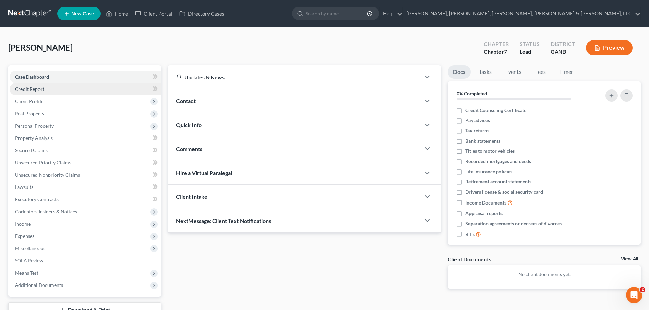
click at [57, 88] on link "Credit Report" at bounding box center [86, 89] width 152 height 12
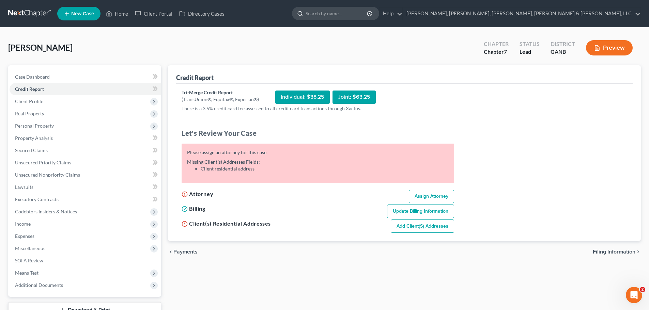
click at [368, 11] on input "search" at bounding box center [337, 13] width 62 height 13
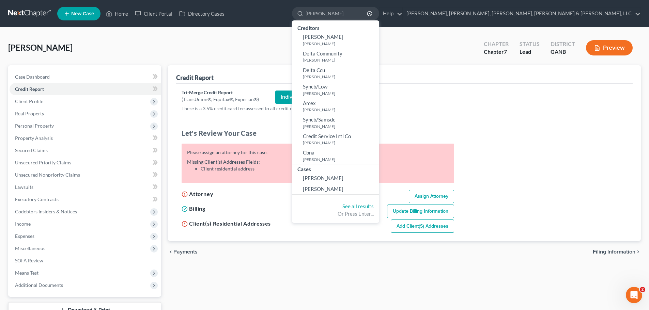
type input "janice"
click at [344, 176] on span "[PERSON_NAME]" at bounding box center [323, 178] width 41 height 6
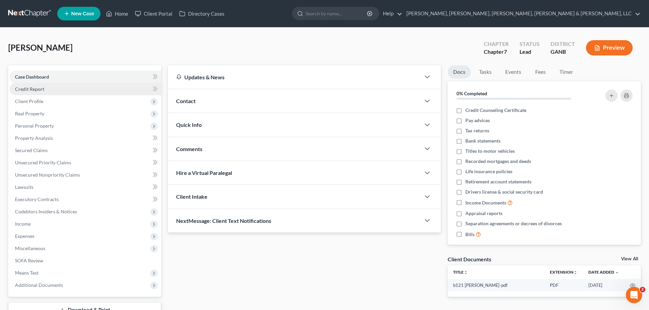
click at [16, 84] on link "Credit Report" at bounding box center [86, 89] width 152 height 12
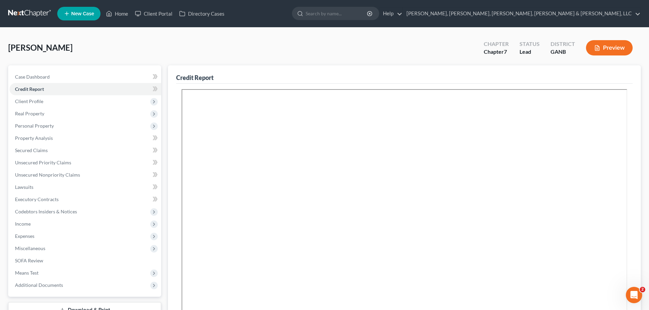
scroll to position [137, 0]
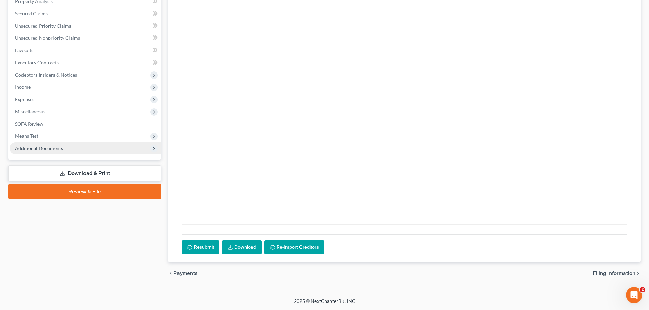
click at [79, 148] on span "Additional Documents" at bounding box center [86, 148] width 152 height 12
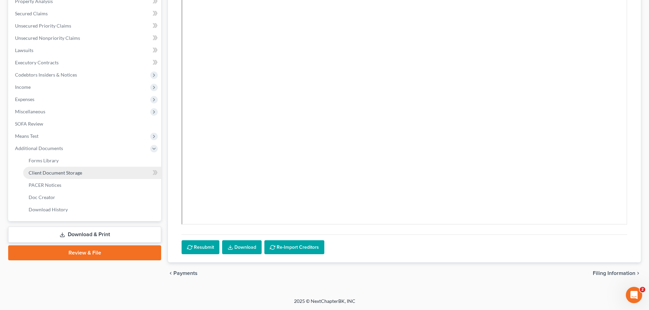
click at [79, 170] on span "Client Document Storage" at bounding box center [56, 173] width 54 height 6
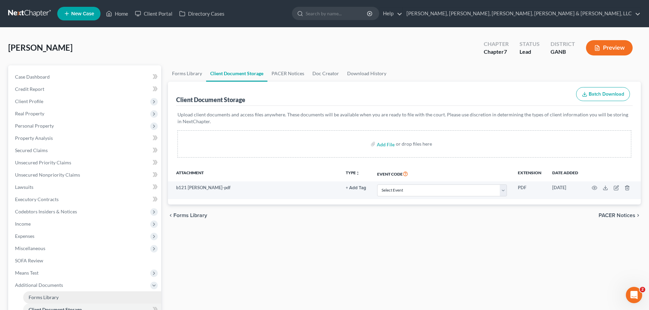
click at [39, 296] on span "Forms Library" at bounding box center [44, 298] width 30 height 6
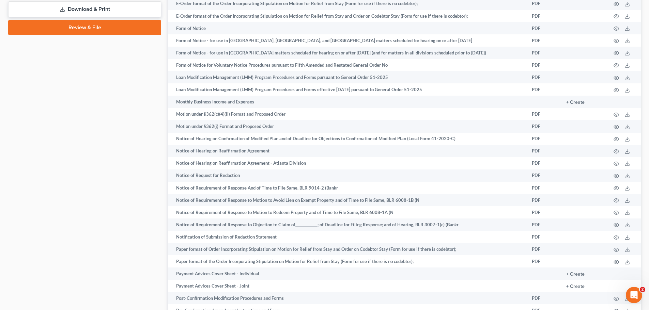
scroll to position [394, 0]
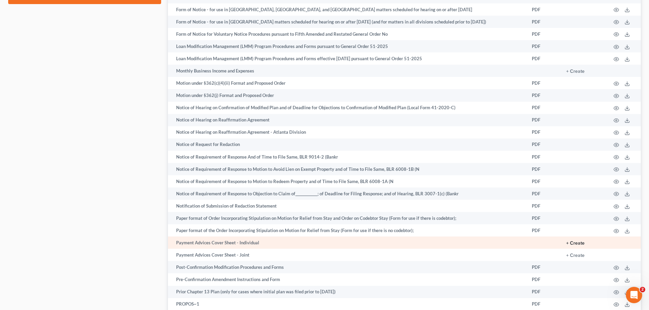
click at [575, 242] on button "+ Create" at bounding box center [575, 243] width 18 height 5
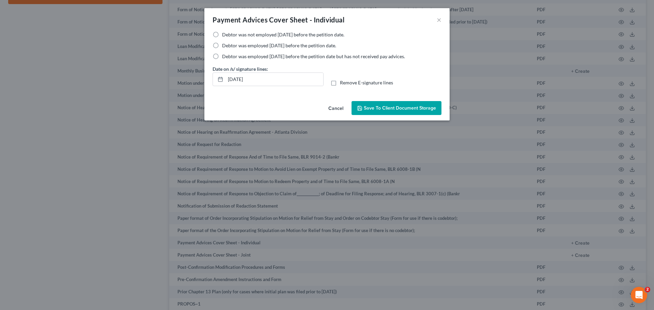
click at [285, 36] on span "Debtor was not employed [DATE] before the petition date." at bounding box center [283, 35] width 122 height 6
click at [229, 36] on input "Debtor was not employed [DATE] before the petition date." at bounding box center [227, 33] width 4 height 4
radio input "true"
click at [363, 111] on button "Save to Client Document Storage" at bounding box center [397, 108] width 90 height 14
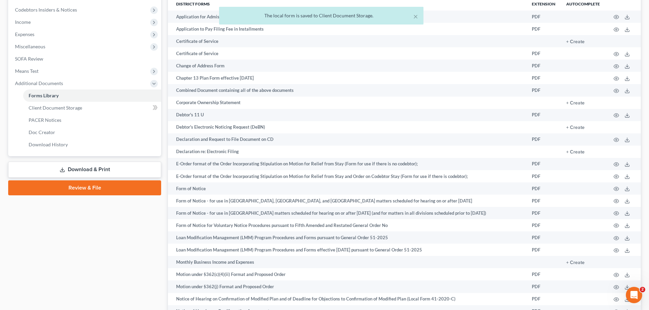
scroll to position [187, 0]
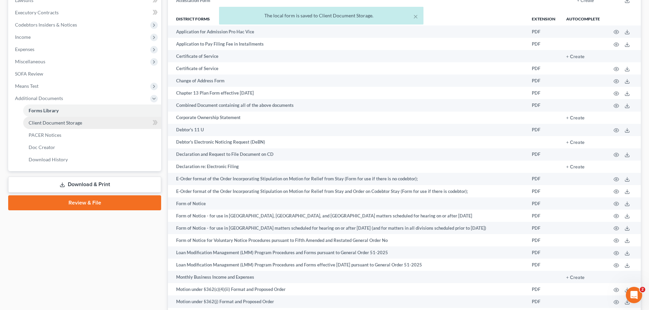
click at [128, 123] on link "Client Document Storage" at bounding box center [92, 123] width 138 height 12
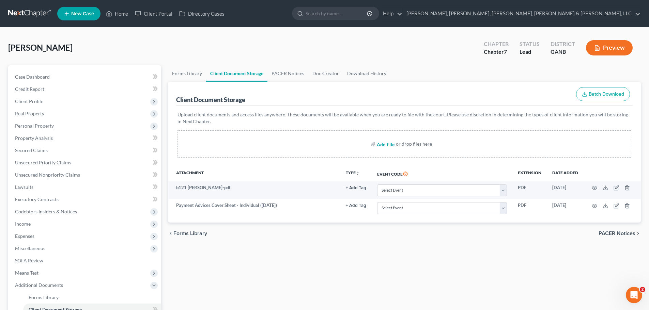
click at [385, 146] on input "file" at bounding box center [385, 144] width 16 height 12
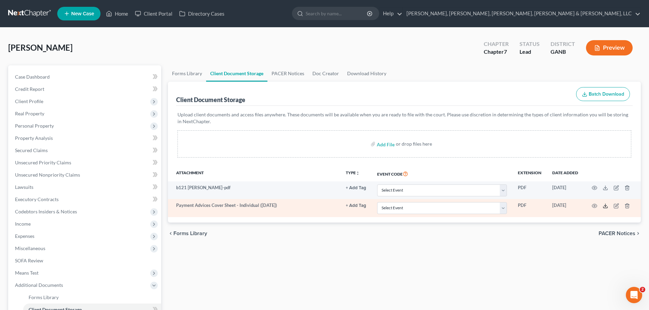
click at [607, 206] on icon at bounding box center [605, 205] width 5 height 5
click at [458, 207] on select "Select Event 01 - Chapter 13 Plan - Initial Plan 02-Application to Pay Filing F…" at bounding box center [442, 208] width 130 height 12
select select "35"
click at [377, 202] on select "Select Event 01 - Chapter 13 Plan - Initial Plan 02-Application to Pay Filing F…" at bounding box center [442, 208] width 130 height 12
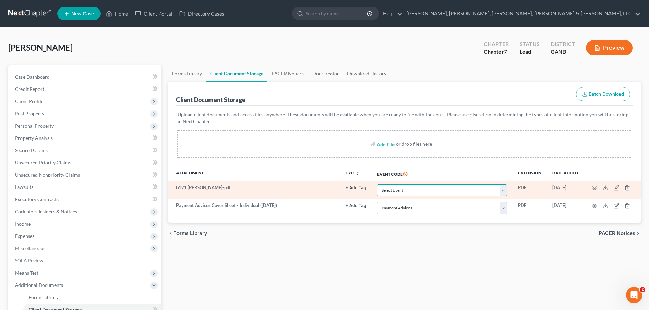
click at [489, 193] on select "Select Event 01 - Chapter 13 Plan - Initial Plan 02-Application to Pay Filing F…" at bounding box center [442, 191] width 130 height 12
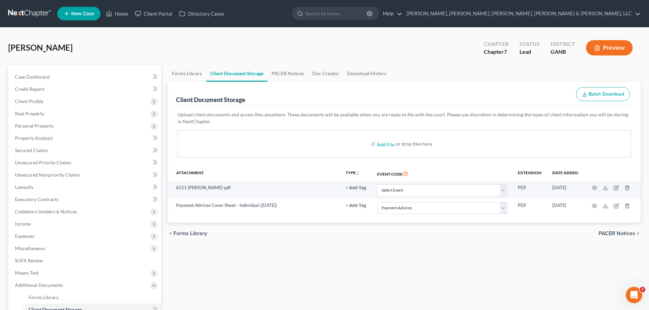
click at [480, 233] on div "chevron_left Forms Library PACER Notices chevron_right" at bounding box center [404, 234] width 473 height 22
click at [390, 141] on input "file" at bounding box center [385, 144] width 16 height 12
click at [379, 146] on input "file" at bounding box center [385, 144] width 16 height 12
type input "C:\fakepath\Janice Townsend Certificate.pdf"
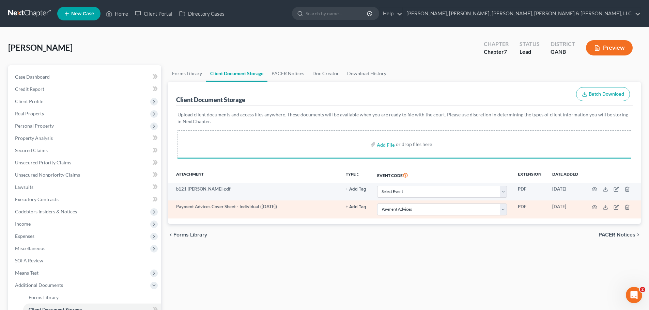
select select "35"
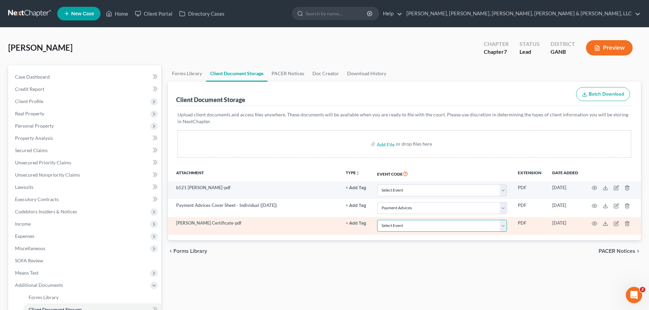
click at [461, 224] on select "Select Event 01 - Chapter 13 Plan - Initial Plan 02-Application to Pay Filing F…" at bounding box center [442, 226] width 130 height 12
select select "5"
click at [377, 220] on select "Select Event 01 - Chapter 13 Plan - Initial Plan 02-Application to Pay Filing F…" at bounding box center [442, 226] width 130 height 12
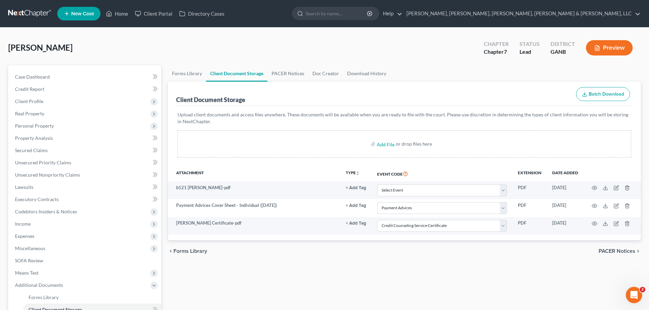
click at [592, 44] on button "Preview" at bounding box center [609, 47] width 47 height 15
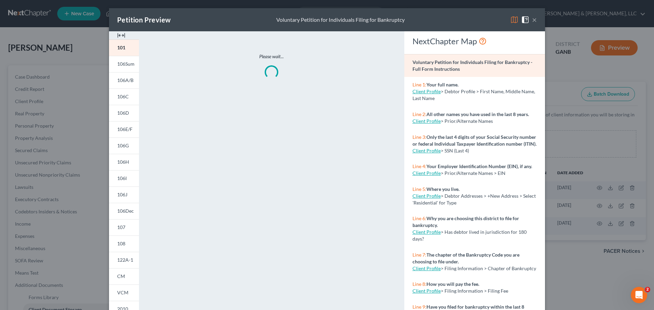
click at [534, 22] on button "×" at bounding box center [534, 20] width 5 height 8
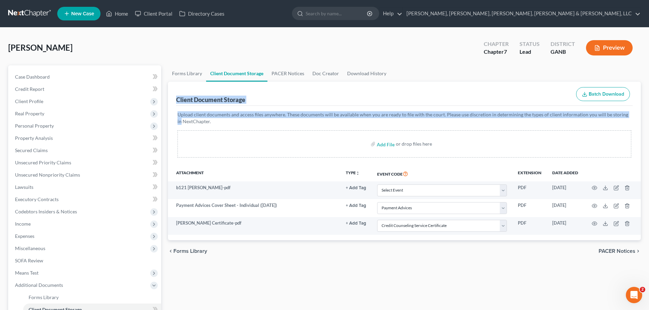
drag, startPoint x: 647, startPoint y: 77, endPoint x: 652, endPoint y: 120, distance: 43.6
click at [649, 120] on html "Home New Case Client Portal Directory Cases Deming, Parker, Hoffman, Campbell &…" at bounding box center [324, 212] width 649 height 424
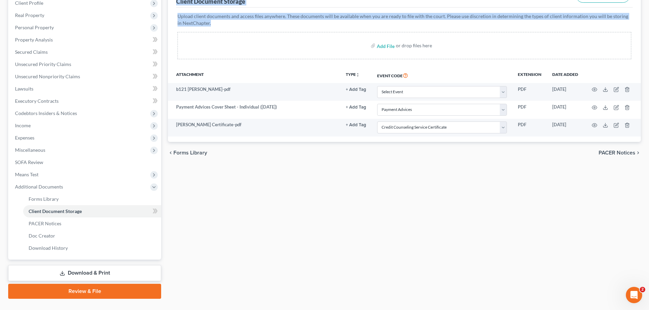
scroll to position [113, 0]
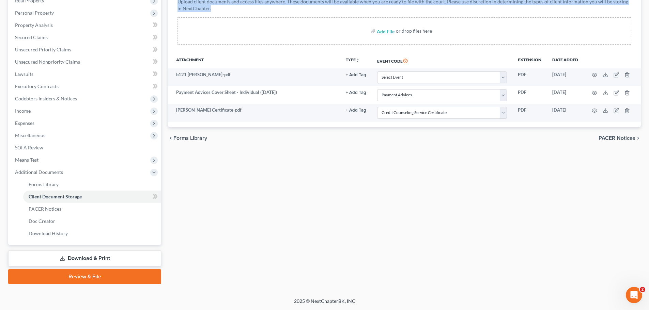
click at [109, 276] on link "Review & File" at bounding box center [84, 277] width 153 height 15
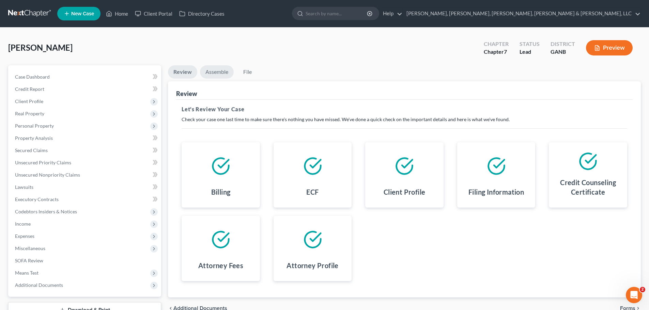
click at [210, 74] on link "Assemble" at bounding box center [217, 71] width 34 height 13
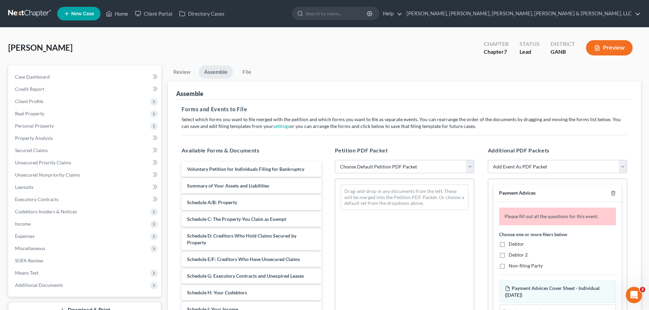
click at [418, 170] on select "Choose Default Petition PDF Packet Complete Bankruptcy Petition (all forms and …" at bounding box center [404, 167] width 139 height 14
select select "0"
click at [335, 160] on select "Choose Default Petition PDF Packet Complete Bankruptcy Petition (all forms and …" at bounding box center [404, 167] width 139 height 14
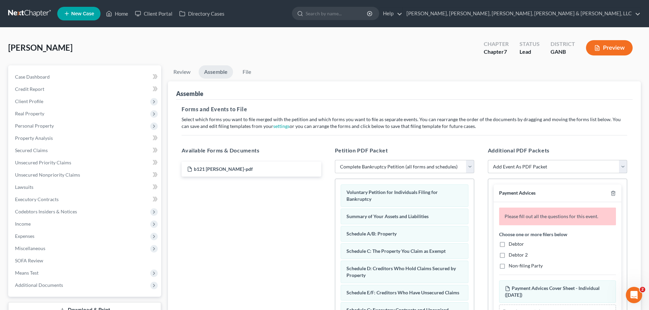
click at [544, 172] on select "Add Event As PDF Packet 02-Application to Pay Filing Fee in Installments Amende…" at bounding box center [557, 167] width 139 height 14
drag, startPoint x: 561, startPoint y: 189, endPoint x: 553, endPoint y: 216, distance: 28.0
click at [561, 189] on div "Payment Advices" at bounding box center [558, 194] width 128 height 18
click at [514, 249] on div "Debtor Debtor 2 Non-filing Party" at bounding box center [557, 255] width 117 height 29
click at [509, 243] on label "Debtor" at bounding box center [516, 244] width 15 height 7
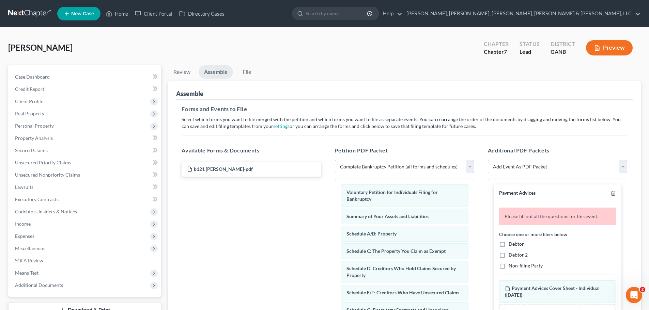
click at [512, 243] on input "Debtor" at bounding box center [514, 243] width 4 height 4
checkbox input "true"
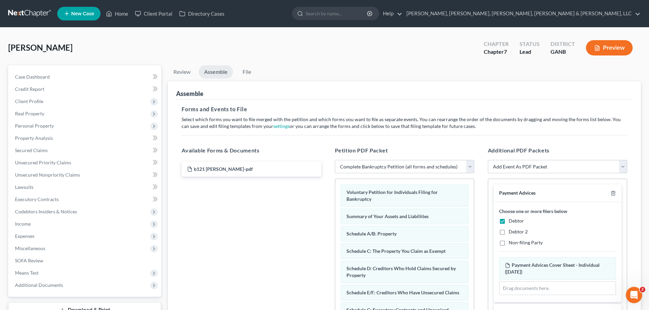
click at [509, 246] on label "Non-filing Party" at bounding box center [526, 243] width 34 height 7
click at [512, 244] on input "Non-filing Party" at bounding box center [514, 242] width 4 height 4
click at [509, 246] on label "Non-filing Party" at bounding box center [526, 243] width 34 height 7
click at [512, 244] on input "Non-filing Party" at bounding box center [514, 242] width 4 height 4
checkbox input "false"
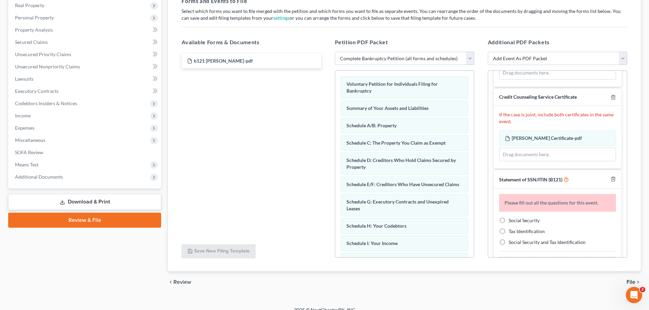
scroll to position [131, 0]
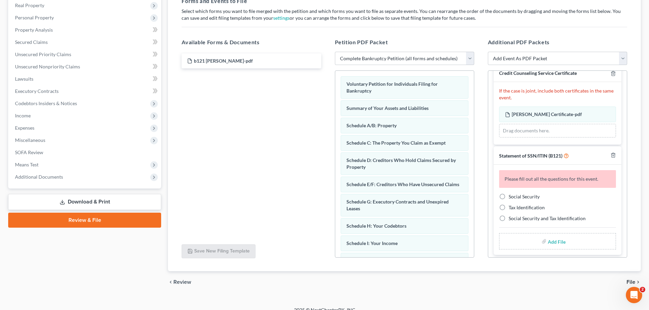
click at [522, 199] on span "Social Security" at bounding box center [524, 197] width 31 height 6
click at [516, 198] on input "Social Security" at bounding box center [514, 196] width 4 height 4
radio input "true"
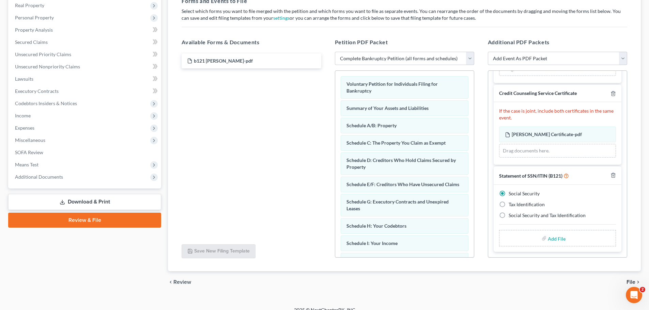
scroll to position [111, 0]
click at [551, 238] on input "file" at bounding box center [556, 238] width 16 height 12
type input "C:\fakepath\b121 Janice Townsend.pdf"
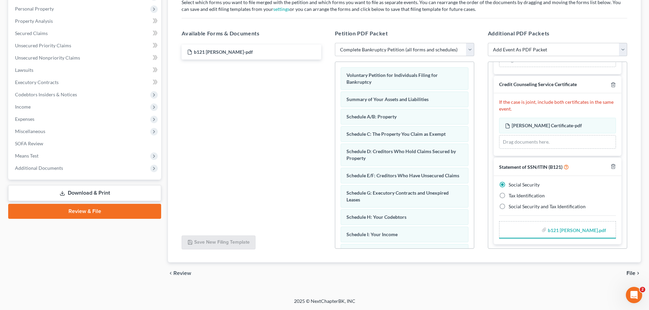
click at [632, 204] on div "Additional PDF Packets Add Event As PDF Packet 02-Application to Pay Filing Fee…" at bounding box center [557, 139] width 153 height 231
click at [634, 270] on div "chevron_left Review File chevron_right" at bounding box center [404, 274] width 473 height 22
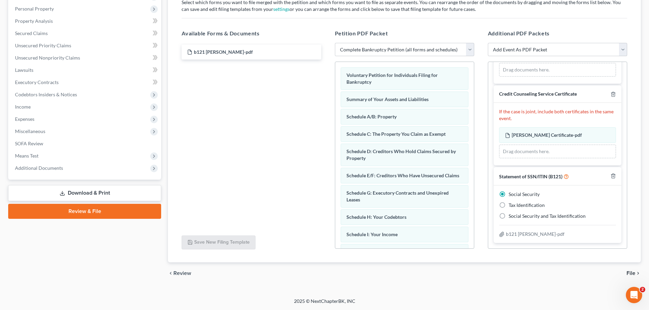
scroll to position [102, 0]
click at [635, 271] on span "File" at bounding box center [631, 273] width 9 height 5
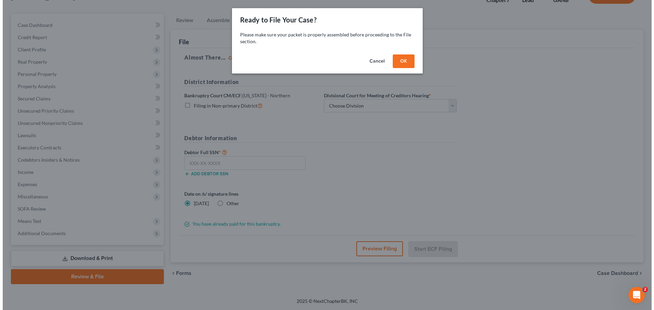
scroll to position [52, 0]
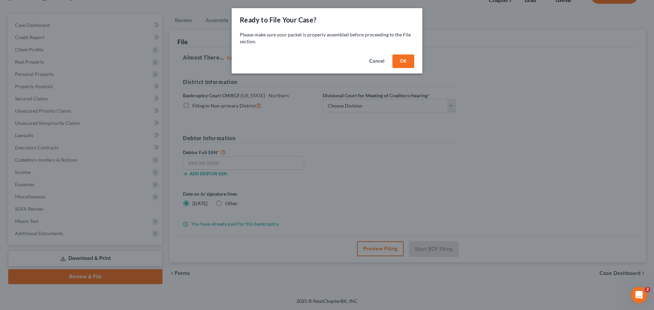
drag, startPoint x: 408, startPoint y: 63, endPoint x: 403, endPoint y: 79, distance: 17.4
click at [405, 63] on button "OK" at bounding box center [404, 62] width 22 height 14
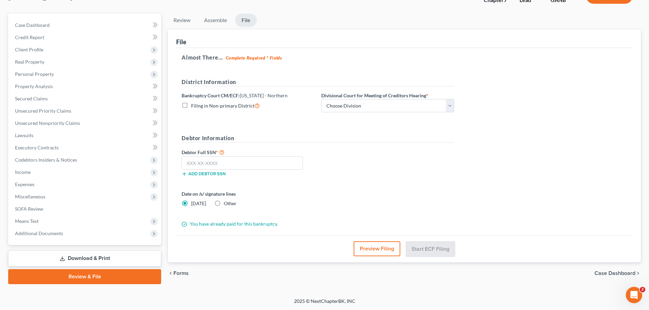
click at [403, 114] on div "District Information Bankruptcy Court CM/ECF: Georgia - Northern Filing in Non-…" at bounding box center [317, 98] width 279 height 40
click at [400, 110] on select "Choose Division [GEOGRAPHIC_DATA] [GEOGRAPHIC_DATA] [GEOGRAPHIC_DATA] [GEOGRAPH…" at bounding box center [387, 106] width 133 height 14
select select "0"
click at [321, 99] on select "Choose Division [GEOGRAPHIC_DATA] [GEOGRAPHIC_DATA] [GEOGRAPHIC_DATA] [GEOGRAPH…" at bounding box center [387, 106] width 133 height 14
click at [300, 165] on input "text" at bounding box center [242, 163] width 121 height 14
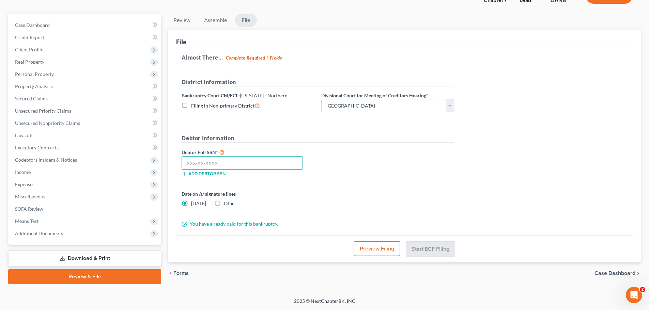
click at [254, 164] on input "text" at bounding box center [242, 163] width 121 height 14
click at [211, 164] on input "048-52" at bounding box center [242, 163] width 121 height 14
type input "048-52-4351"
click at [349, 181] on div "Debtor Full SSN * 048-52-4351 Add debtor SSN" at bounding box center [317, 165] width 279 height 34
click at [427, 248] on button "Start ECF Filing" at bounding box center [430, 249] width 49 height 15
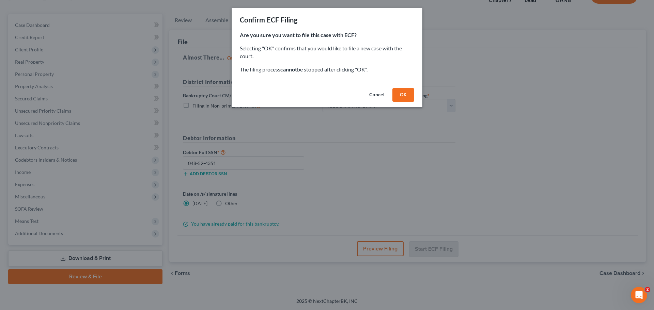
click at [412, 96] on button "OK" at bounding box center [404, 95] width 22 height 14
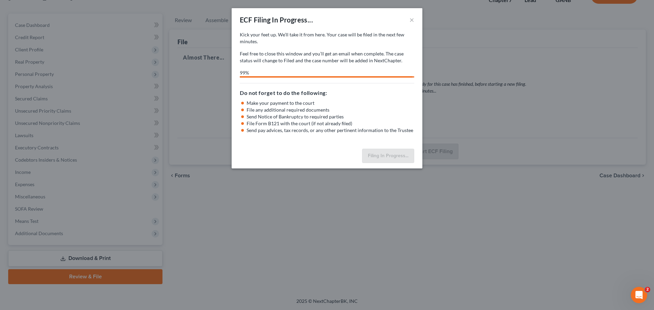
select select "0"
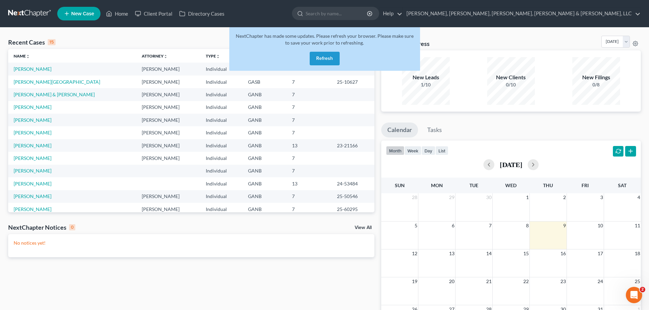
click at [326, 54] on button "Refresh" at bounding box center [325, 59] width 30 height 14
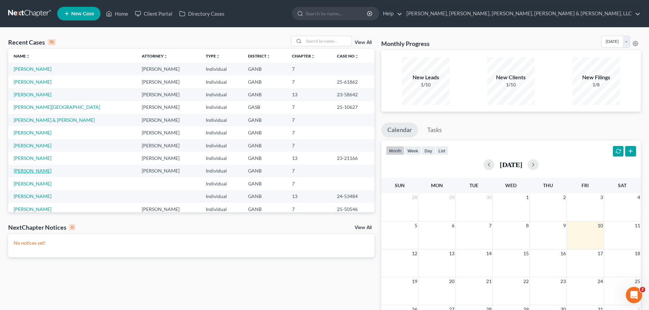
click at [40, 170] on link "[PERSON_NAME]" at bounding box center [33, 171] width 38 height 6
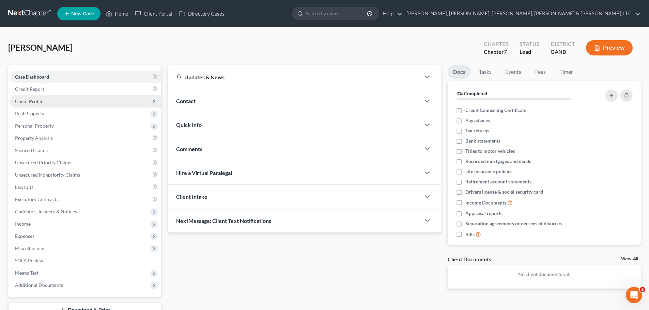
click at [55, 104] on span "Client Profile" at bounding box center [86, 101] width 152 height 12
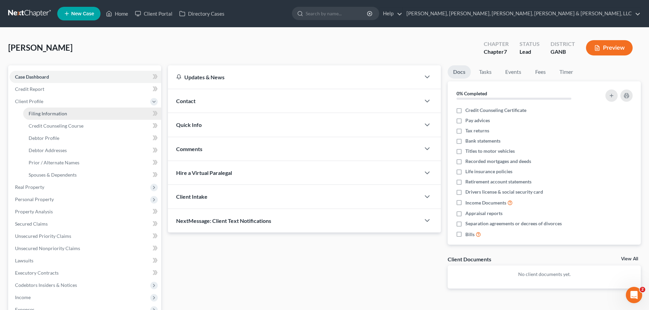
click at [56, 108] on link "Filing Information" at bounding box center [92, 114] width 138 height 12
select select "1"
select select "0"
select select "19"
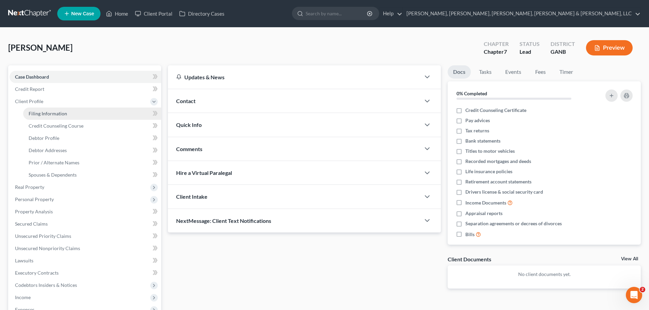
select select "10"
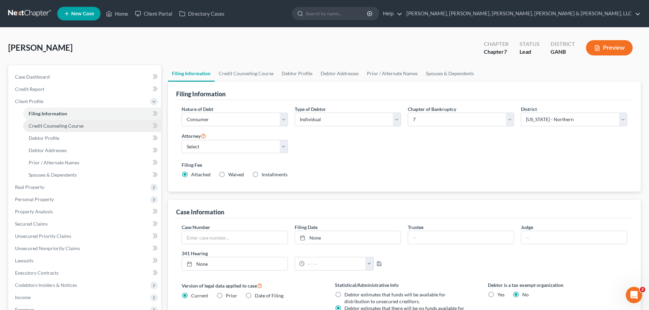
click at [66, 128] on span "Credit Counseling Course" at bounding box center [56, 126] width 55 height 6
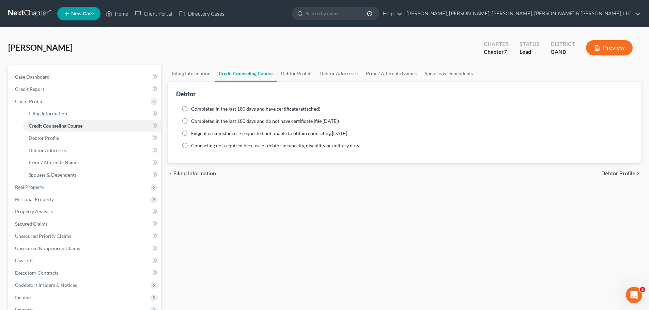
click at [199, 111] on span "Completed in the last 180 days and have certificate (attached)" at bounding box center [255, 109] width 129 height 6
click at [198, 110] on input "Completed in the last 180 days and have certificate (attached)" at bounding box center [196, 108] width 4 height 4
radio input "true"
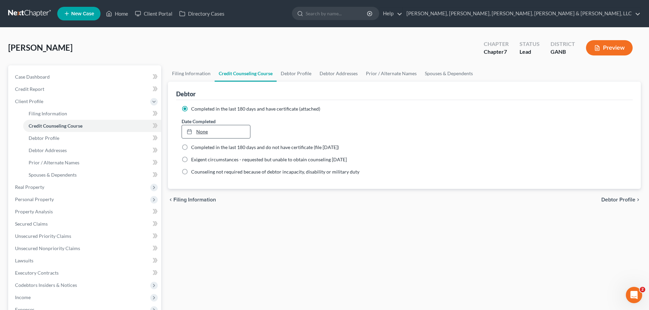
click at [203, 133] on link "None" at bounding box center [216, 131] width 68 height 13
type input "[DATE]"
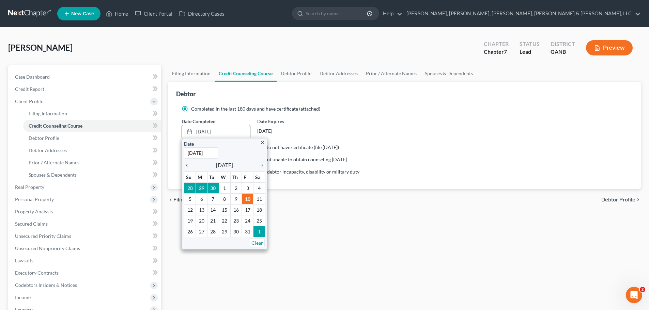
click at [189, 164] on icon "chevron_left" at bounding box center [188, 165] width 9 height 5
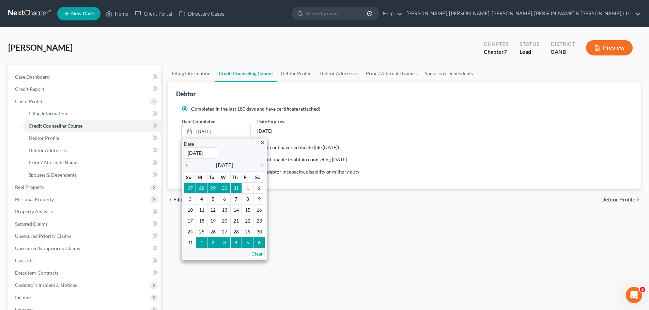
click at [189, 164] on icon "chevron_left" at bounding box center [188, 165] width 9 height 5
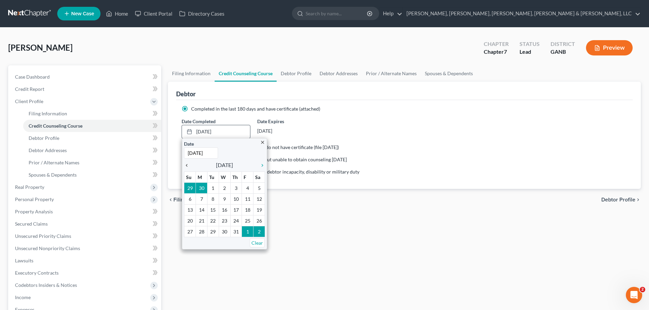
click at [189, 164] on icon "chevron_left" at bounding box center [188, 165] width 9 height 5
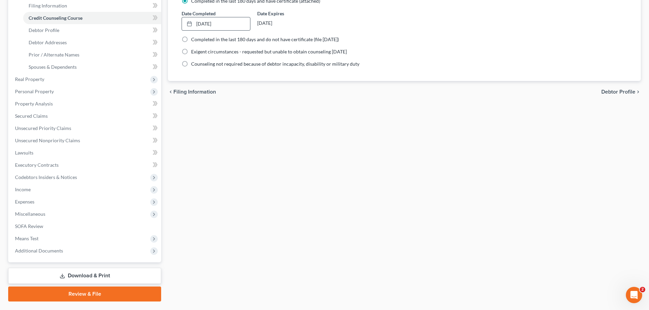
scroll to position [117, 0]
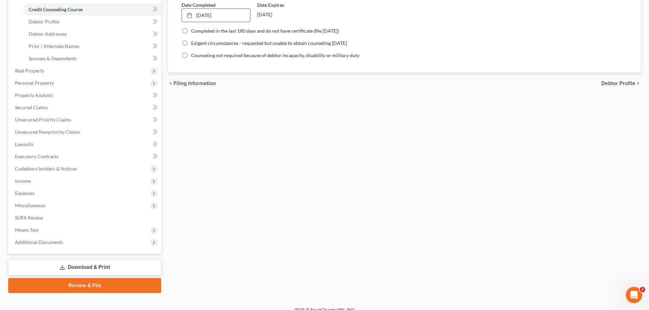
click at [118, 287] on link "Review & File" at bounding box center [84, 285] width 153 height 15
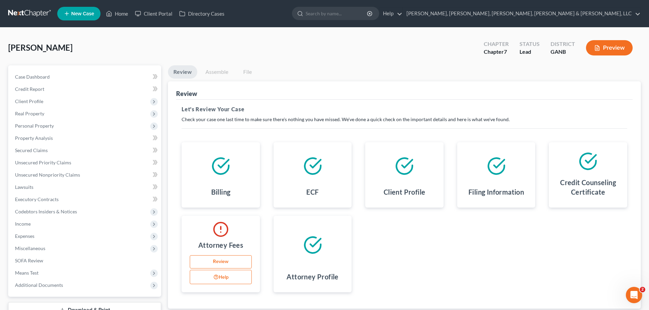
click at [226, 266] on link "Review" at bounding box center [221, 263] width 62 height 14
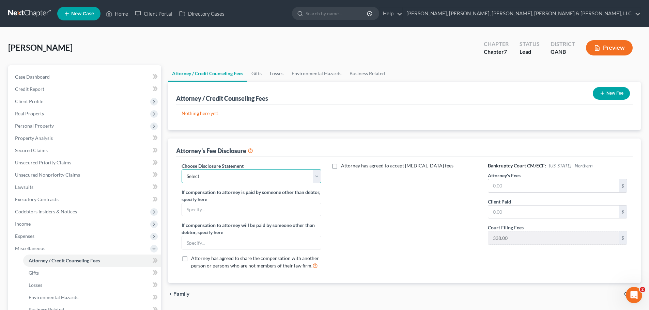
drag, startPoint x: 275, startPoint y: 176, endPoint x: 276, endPoint y: 182, distance: 5.5
click at [275, 176] on select "Select Ch13 with added services - Main ($350 down) Ch. 7 - Main [PERSON_NAME] C…" at bounding box center [251, 177] width 139 height 14
select select "1"
click at [182, 170] on select "Select Ch13 with added services - Main ($350 down) Ch. 7 - Main [PERSON_NAME] C…" at bounding box center [251, 177] width 139 height 14
click at [519, 183] on input "text" at bounding box center [553, 186] width 131 height 13
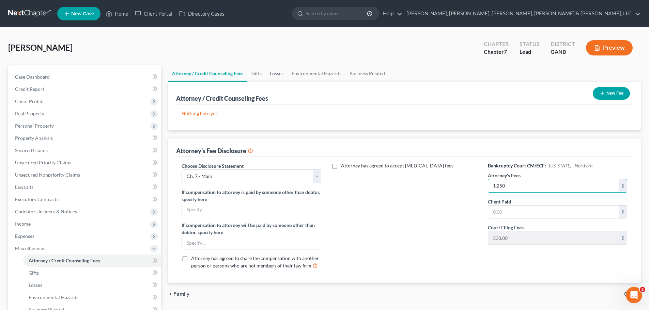
type input "1,250"
drag, startPoint x: 412, startPoint y: 128, endPoint x: 362, endPoint y: 130, distance: 50.5
click at [412, 128] on div "Nothing here yet! Attorney / Credit Counselor Fees" at bounding box center [404, 118] width 457 height 26
click at [608, 94] on button "New Fee" at bounding box center [611, 93] width 37 height 13
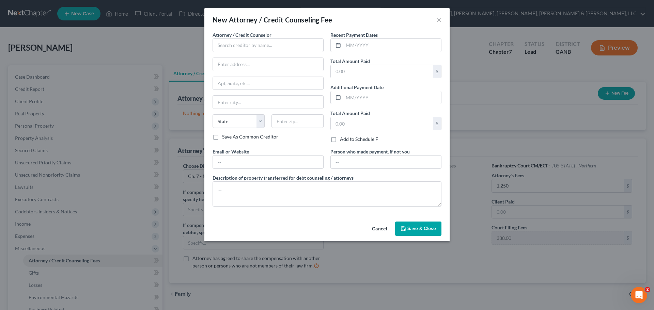
click at [281, 36] on div "Attorney / Credit Counselor *" at bounding box center [268, 41] width 111 height 21
click at [281, 38] on div "Attorney / Credit Counselor *" at bounding box center [268, 41] width 111 height 21
click at [281, 39] on input "text" at bounding box center [268, 46] width 111 height 14
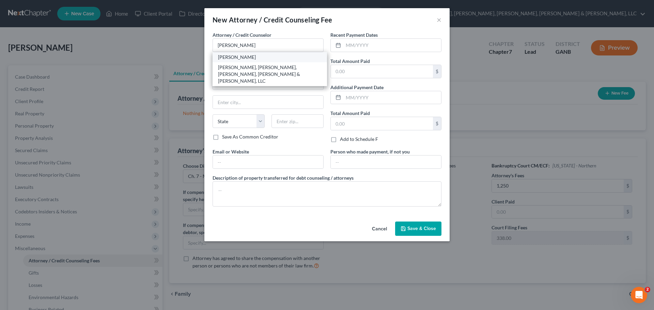
click at [286, 54] on div "[PERSON_NAME]" at bounding box center [270, 57] width 104 height 7
type input "[PERSON_NAME]"
type input "[STREET_ADDRESS]"
type input "Suite 800"
type input "[GEOGRAPHIC_DATA]"
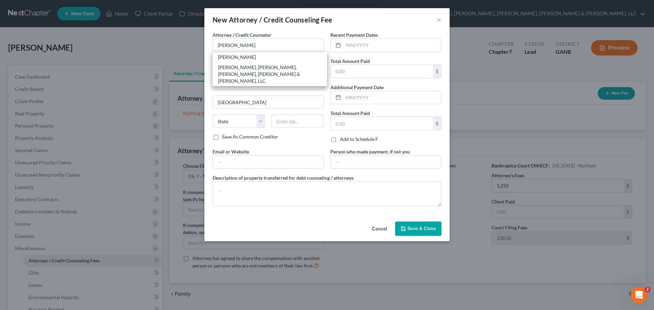
select select "10"
type input "30345"
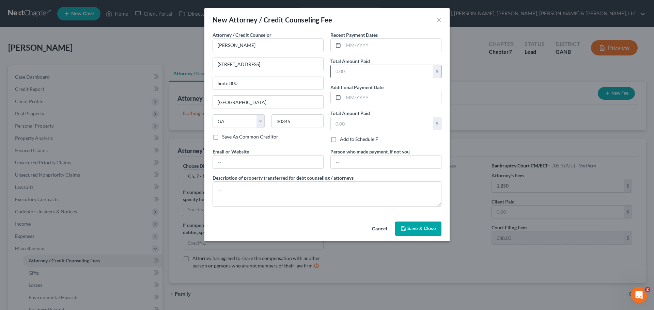
click at [377, 70] on input "text" at bounding box center [382, 71] width 102 height 13
type input "1,250"
click at [427, 228] on span "Save & Close" at bounding box center [422, 229] width 29 height 6
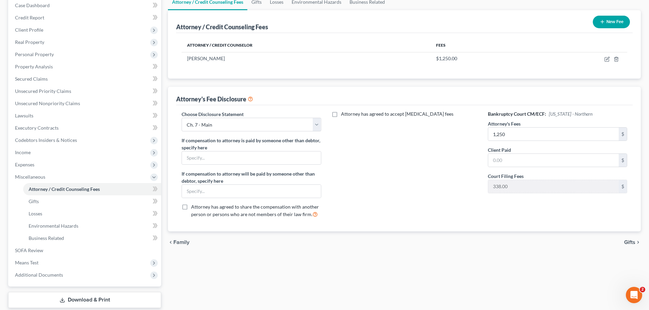
scroll to position [101, 0]
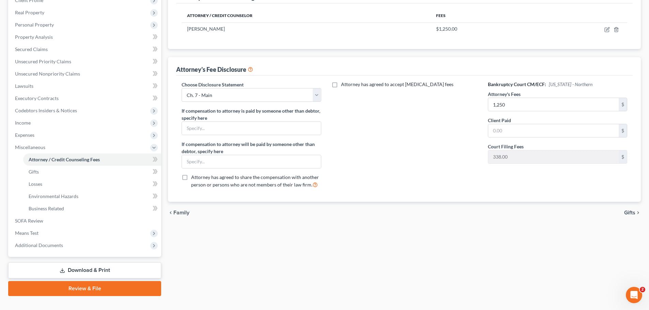
click at [116, 292] on link "Review & File" at bounding box center [84, 289] width 153 height 15
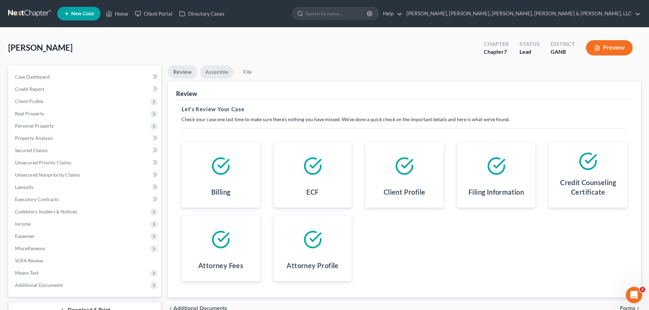
click at [217, 69] on link "Assemble" at bounding box center [217, 71] width 34 height 13
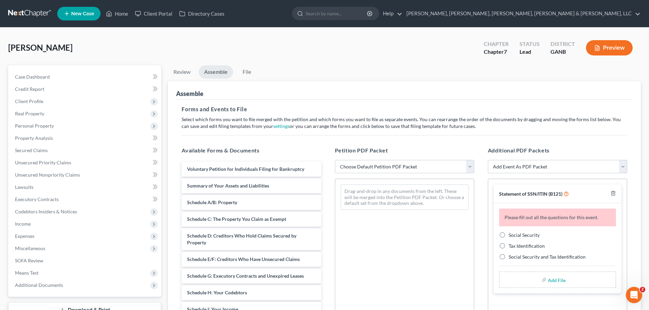
click at [429, 62] on div "[PERSON_NAME] Upgraded Chapter Chapter 7 Status Lead District GANB Preview" at bounding box center [324, 51] width 633 height 30
click at [72, 225] on span "Income" at bounding box center [86, 224] width 152 height 12
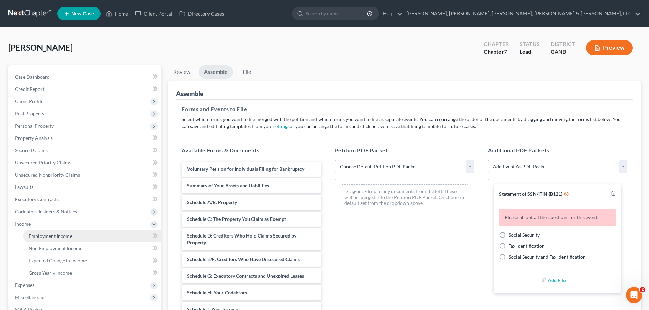
click at [70, 241] on link "Employment Income" at bounding box center [92, 236] width 138 height 12
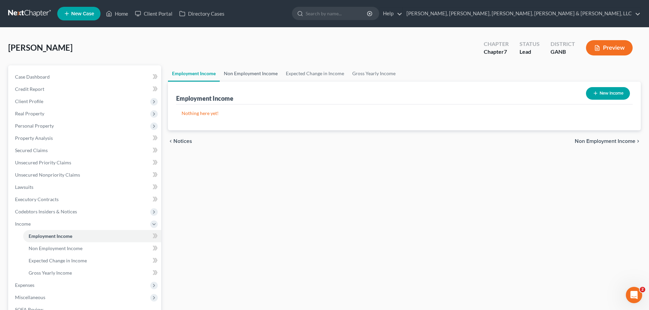
click at [239, 76] on link "Non Employment Income" at bounding box center [251, 73] width 62 height 16
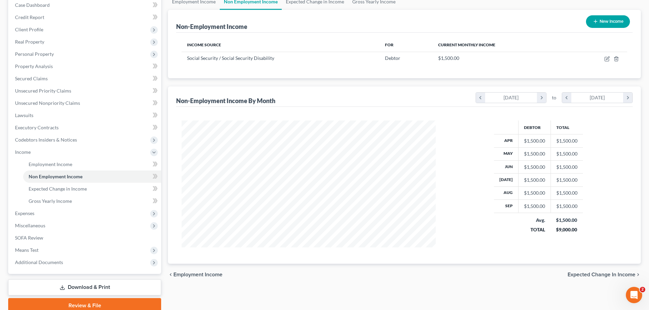
scroll to position [101, 0]
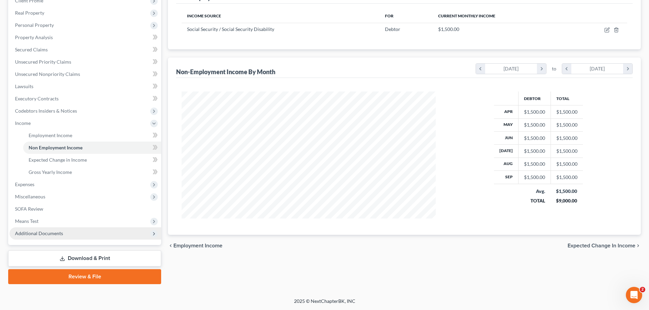
click at [120, 236] on span "Additional Documents" at bounding box center [86, 234] width 152 height 12
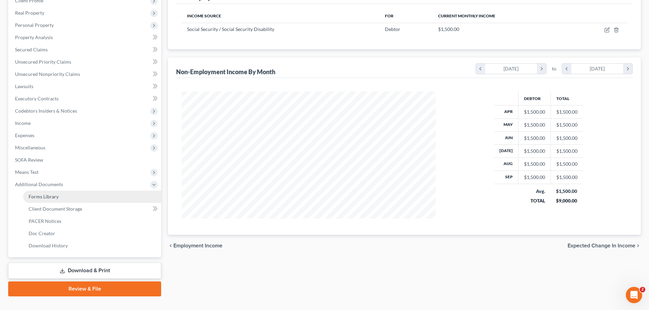
click at [112, 198] on link "Forms Library" at bounding box center [92, 197] width 138 height 12
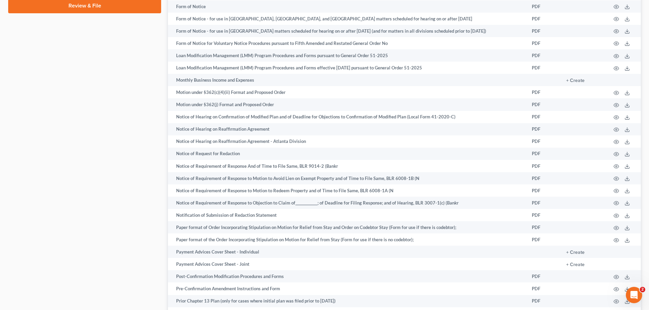
scroll to position [406, 0]
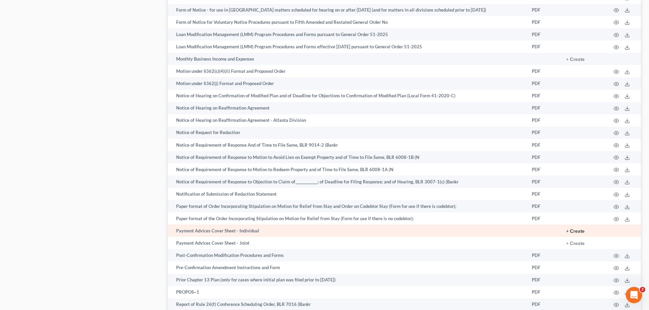
click at [573, 232] on button "+ Create" at bounding box center [575, 231] width 18 height 5
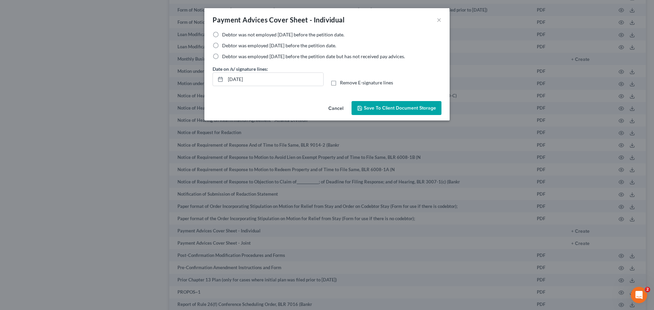
click at [233, 37] on span "Debtor was not employed [DATE] before the petition date." at bounding box center [283, 35] width 122 height 6
click at [229, 36] on input "Debtor was not employed [DATE] before the petition date." at bounding box center [227, 33] width 4 height 4
radio input "true"
click at [369, 107] on span "Save to Client Document Storage" at bounding box center [400, 108] width 72 height 6
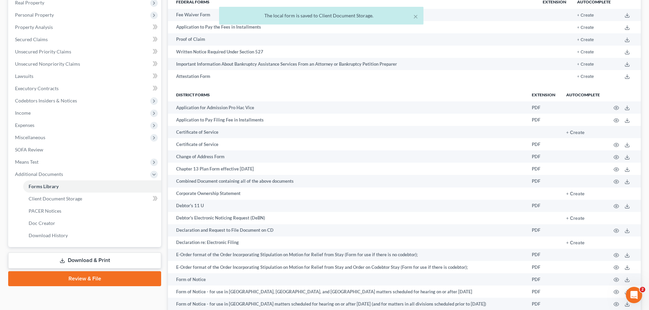
scroll to position [143, 0]
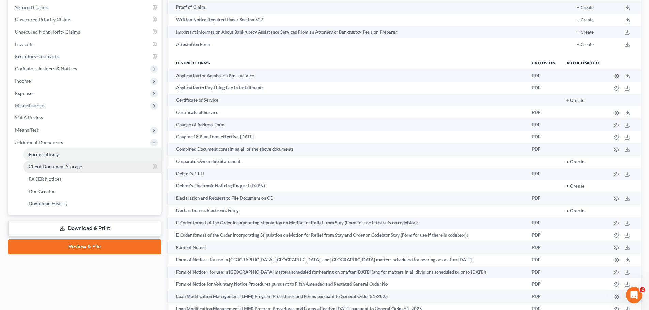
click at [69, 162] on link "Client Document Storage" at bounding box center [92, 167] width 138 height 12
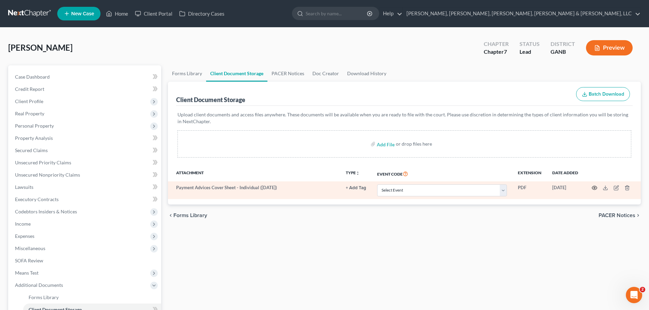
click at [595, 190] on icon "button" at bounding box center [594, 188] width 5 height 4
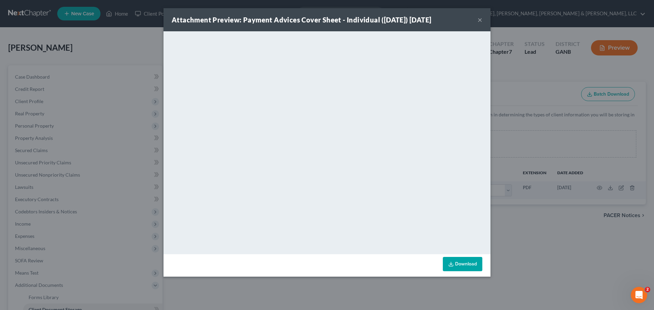
click at [479, 18] on button "×" at bounding box center [480, 20] width 5 height 8
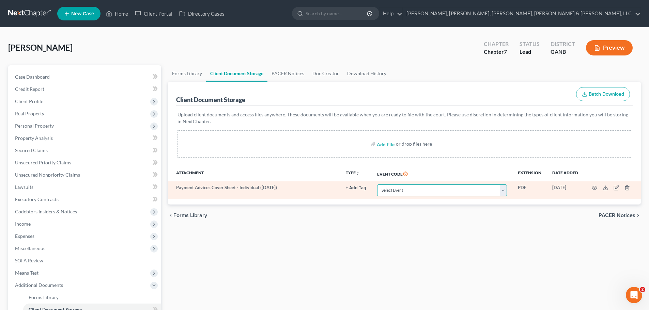
click at [489, 192] on select "Select Event 01 - Chapter 13 Plan - Initial Plan 02-Application to Pay Filing F…" at bounding box center [442, 191] width 130 height 12
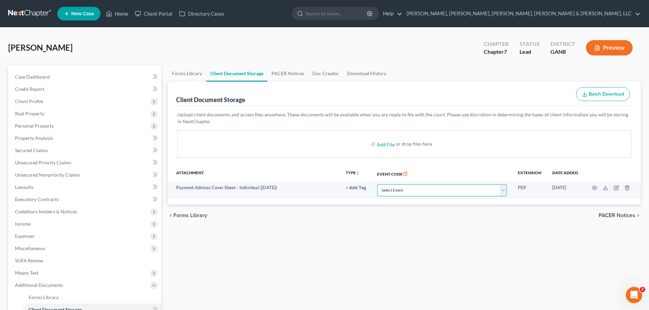
select select "35"
click at [377, 185] on select "Select Event 01 - Chapter 13 Plan - Initial Plan 02-Application to Pay Filing F…" at bounding box center [442, 191] width 130 height 12
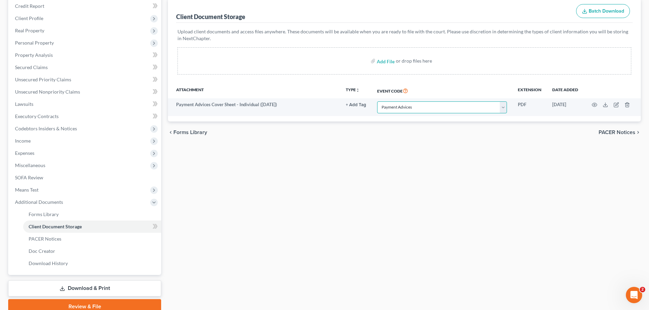
scroll to position [113, 0]
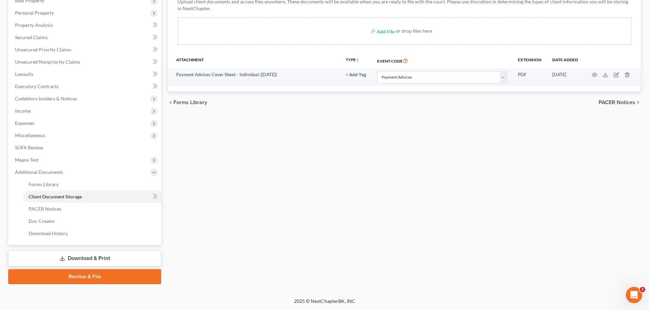
click at [447, 172] on div "Forms Library Client Document Storage PACER Notices Doc Creator Download Histor…" at bounding box center [405, 118] width 480 height 332
click at [386, 31] on input "file" at bounding box center [385, 31] width 16 height 12
type input "C:\fakepath\[PERSON_NAME] Credit Counseling Certificate.pdf"
select select "35"
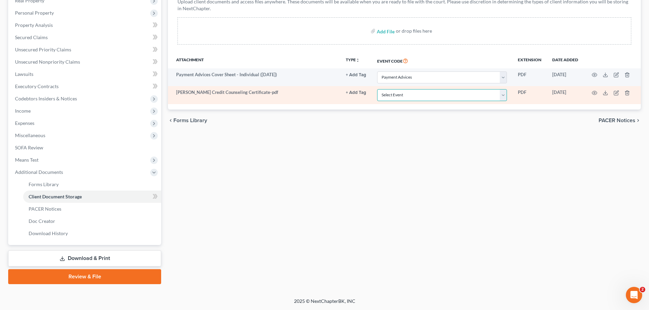
click at [381, 97] on select "Select Event 01 - Chapter 13 Plan - Initial Plan 02-Application to Pay Filing F…" at bounding box center [442, 95] width 130 height 12
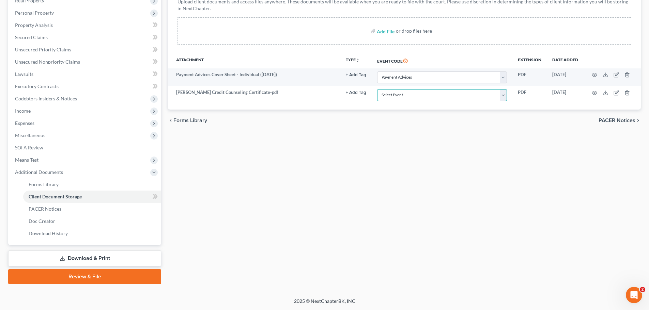
select select "5"
click at [377, 89] on select "Select Event 01 - Chapter 13 Plan - Initial Plan 02-Application to Pay Filing F…" at bounding box center [442, 95] width 130 height 12
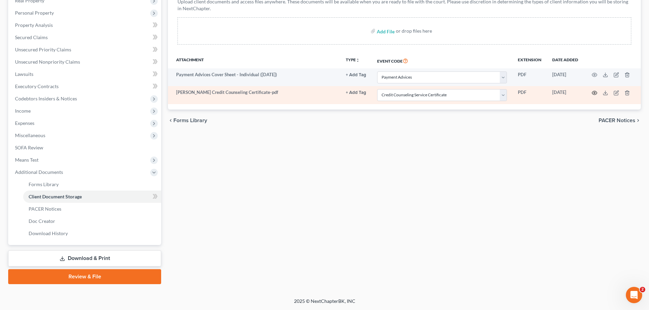
click at [593, 91] on icon "button" at bounding box center [594, 92] width 5 height 5
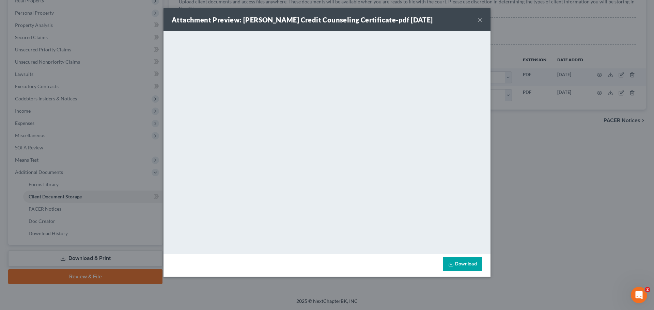
drag, startPoint x: 559, startPoint y: 234, endPoint x: 567, endPoint y: 222, distance: 15.1
click at [567, 223] on div "Attachment Preview: [PERSON_NAME] Credit Counseling Certificate-pdf [DATE] × Do…" at bounding box center [327, 155] width 654 height 310
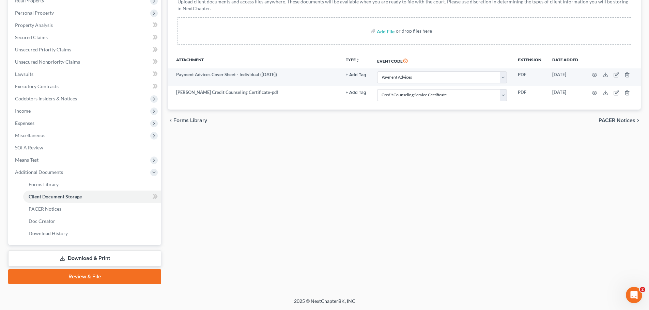
click at [127, 280] on link "Review & File" at bounding box center [84, 277] width 153 height 15
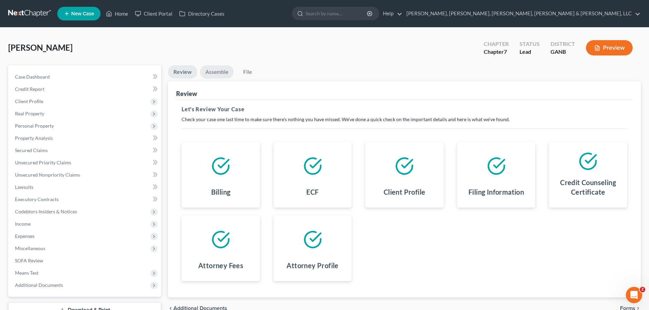
click at [223, 75] on link "Assemble" at bounding box center [217, 71] width 34 height 13
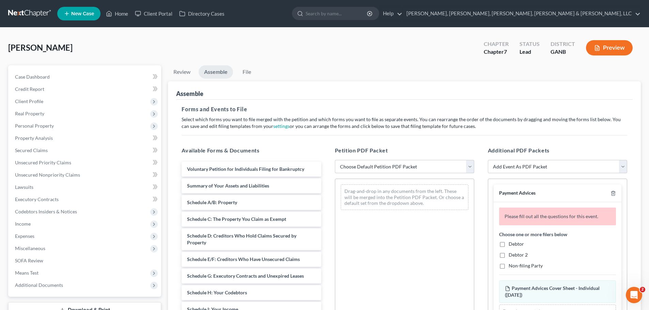
click at [382, 169] on select "Choose Default Petition PDF Packet Complete Bankruptcy Petition (all forms and …" at bounding box center [404, 167] width 139 height 14
select select "0"
click at [335, 160] on select "Choose Default Petition PDF Packet Complete Bankruptcy Petition (all forms and …" at bounding box center [404, 167] width 139 height 14
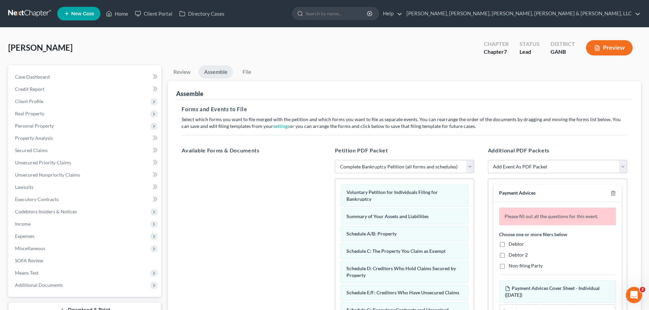
click at [518, 245] on span "Debtor" at bounding box center [516, 244] width 15 height 6
click at [516, 245] on input "Debtor" at bounding box center [514, 243] width 4 height 4
checkbox input "true"
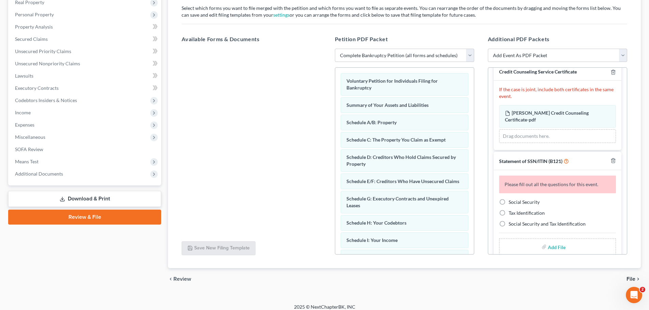
scroll to position [141, 0]
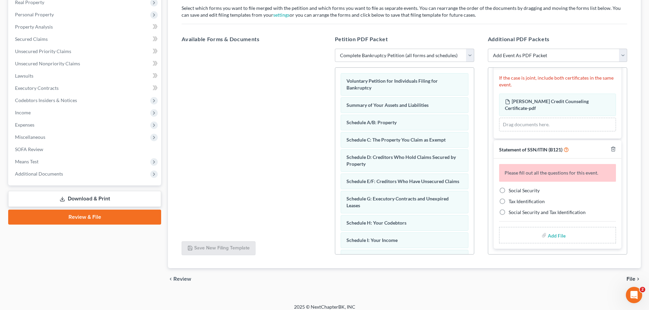
click at [535, 196] on div "Social Security Tax Identification Social Security and Tax Identification" at bounding box center [557, 201] width 117 height 29
click at [526, 195] on div "Social Security Tax Identification Social Security and Tax Identification" at bounding box center [557, 201] width 117 height 29
click at [509, 194] on label "Social Security" at bounding box center [524, 190] width 31 height 7
click at [512, 192] on input "Social Security" at bounding box center [514, 189] width 4 height 4
radio input "true"
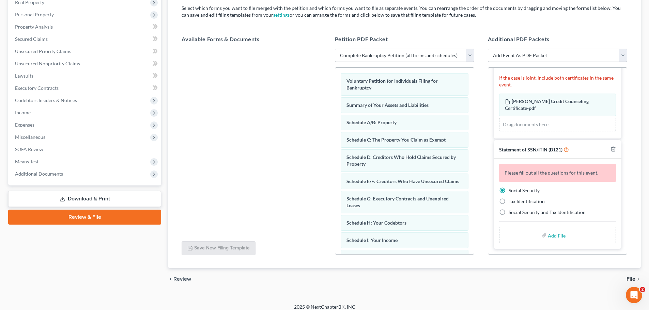
scroll to position [118, 0]
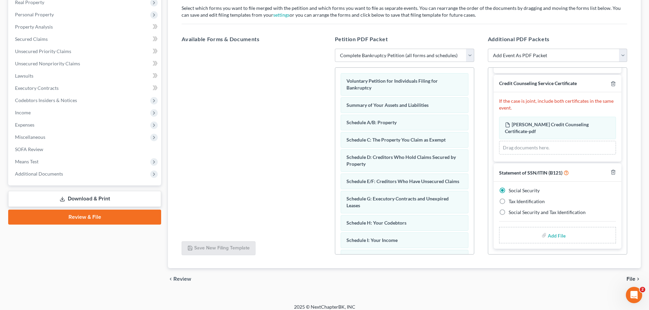
click at [555, 241] on input "file" at bounding box center [556, 235] width 16 height 12
type input "C:\fakepath\[PERSON_NAME] B121.jpg"
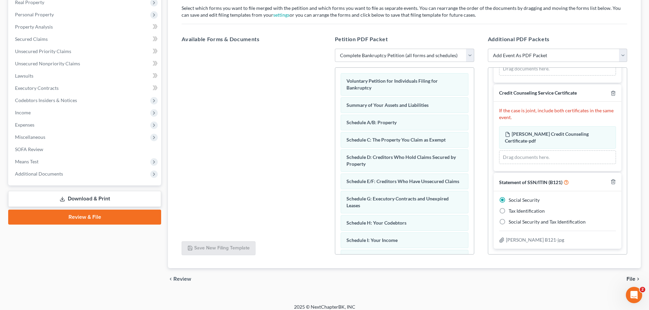
click at [636, 279] on icon "chevron_right" at bounding box center [638, 279] width 5 height 5
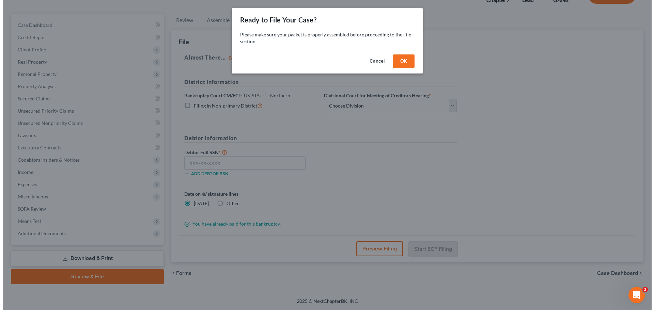
scroll to position [52, 0]
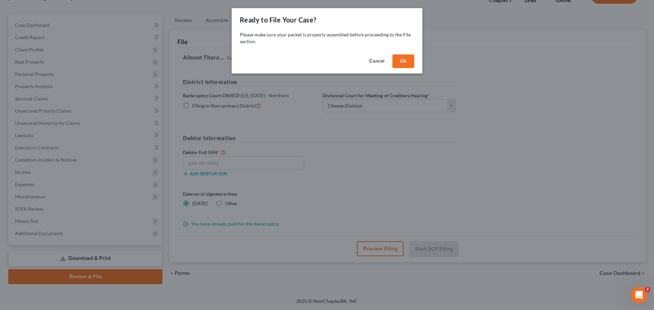
click at [400, 62] on button "OK" at bounding box center [404, 62] width 22 height 14
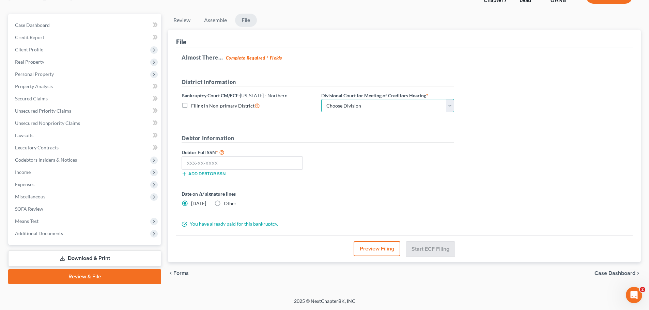
click at [400, 104] on select "Choose Division [GEOGRAPHIC_DATA] [GEOGRAPHIC_DATA] [GEOGRAPHIC_DATA] [GEOGRAPH…" at bounding box center [387, 106] width 133 height 14
select select "0"
click at [321, 99] on select "Choose Division [GEOGRAPHIC_DATA] [GEOGRAPHIC_DATA] [GEOGRAPHIC_DATA] [GEOGRAPH…" at bounding box center [387, 106] width 133 height 14
click at [238, 156] on label "Debtor Full SSN *" at bounding box center [248, 152] width 140 height 8
click at [239, 158] on input "text" at bounding box center [242, 163] width 121 height 14
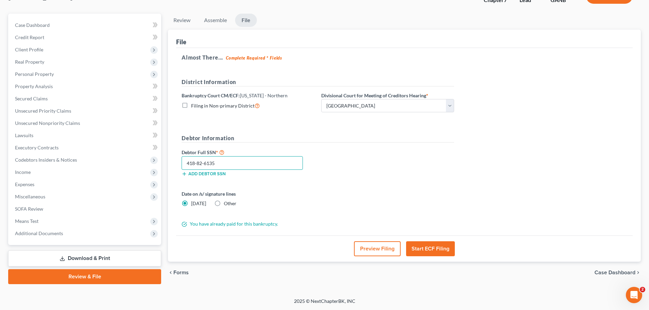
type input "418-82-6135"
click at [441, 245] on button "Start ECF Filing" at bounding box center [430, 249] width 49 height 15
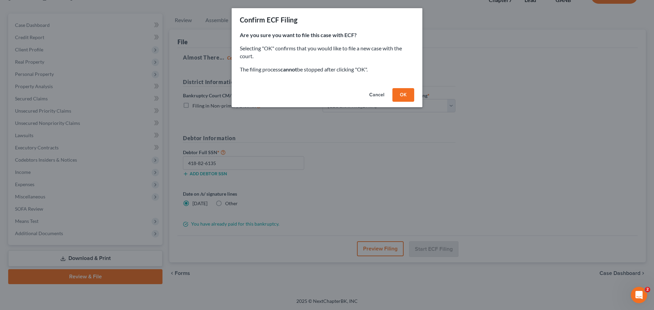
click at [405, 90] on button "OK" at bounding box center [404, 95] width 22 height 14
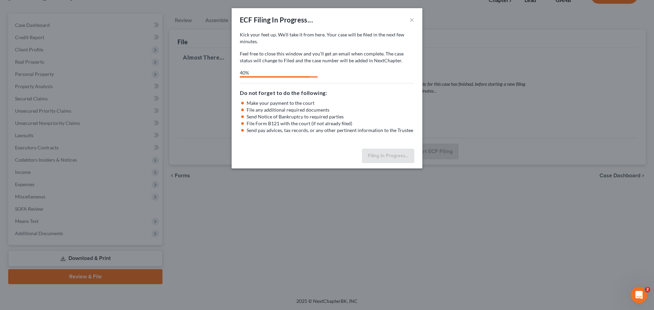
select select "0"
